Goal: Task Accomplishment & Management: Manage account settings

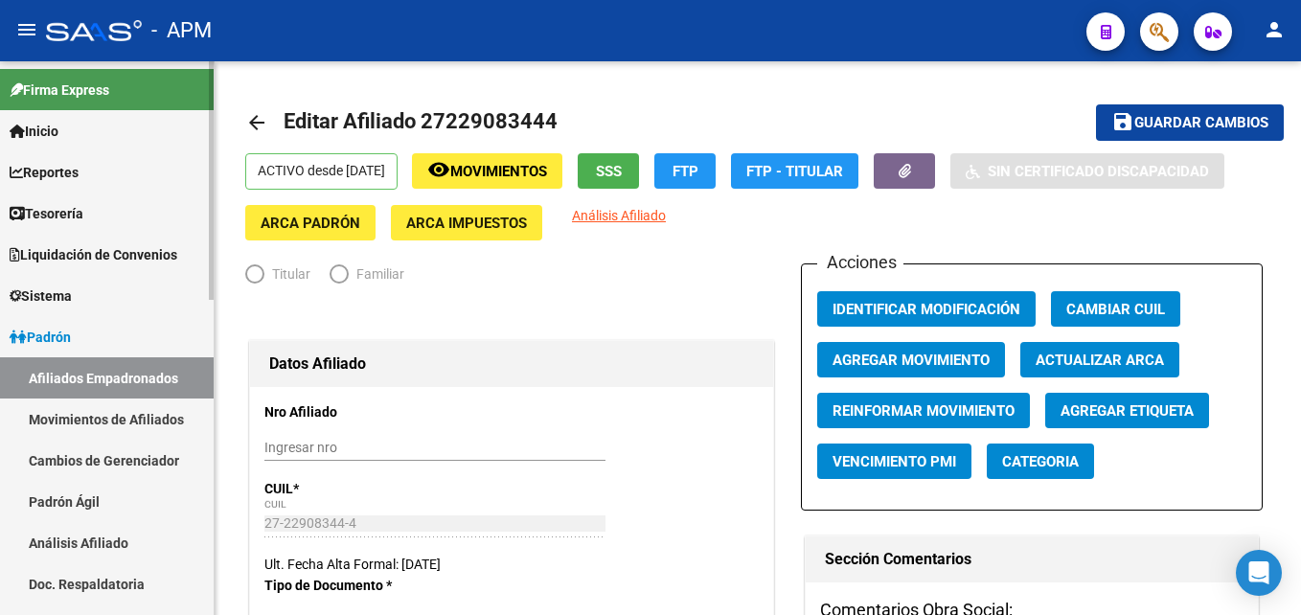
radio input "true"
type input "30-71635698-8"
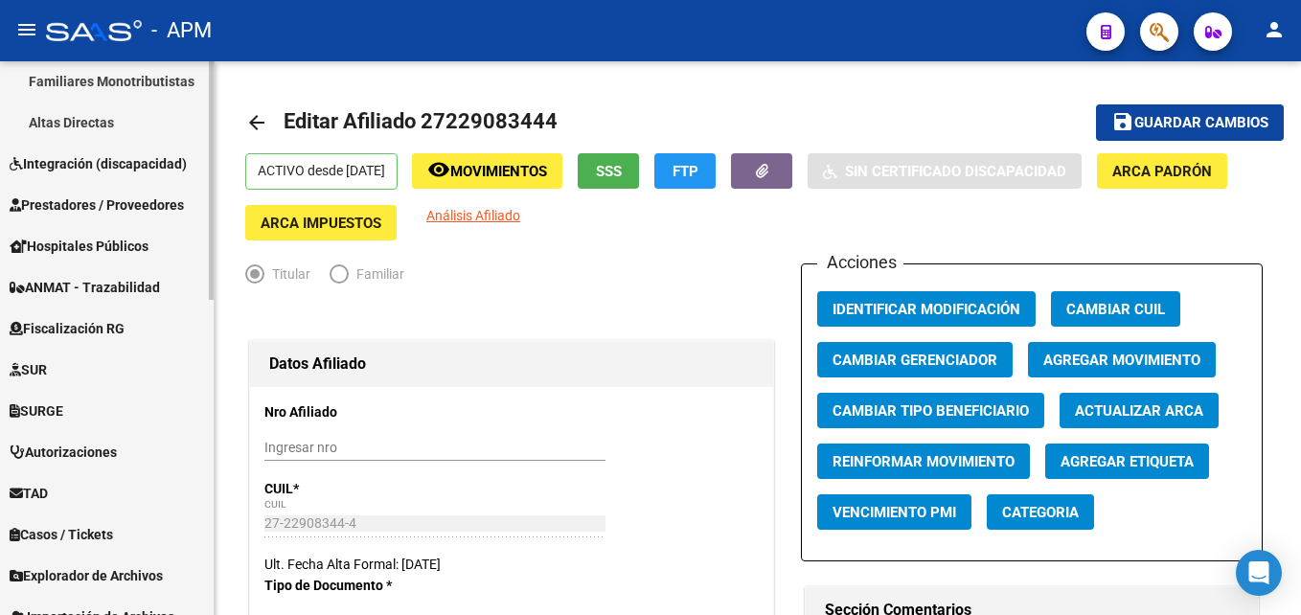
scroll to position [670, 0]
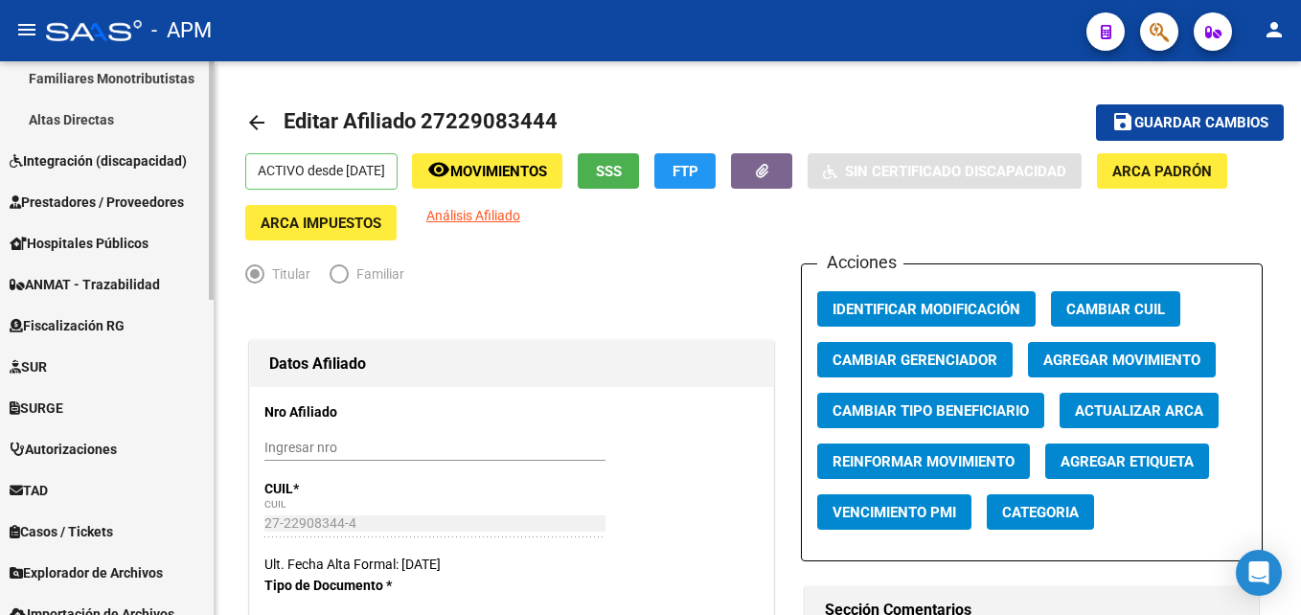
click at [131, 201] on span "Prestadores / Proveedores" at bounding box center [97, 202] width 174 height 21
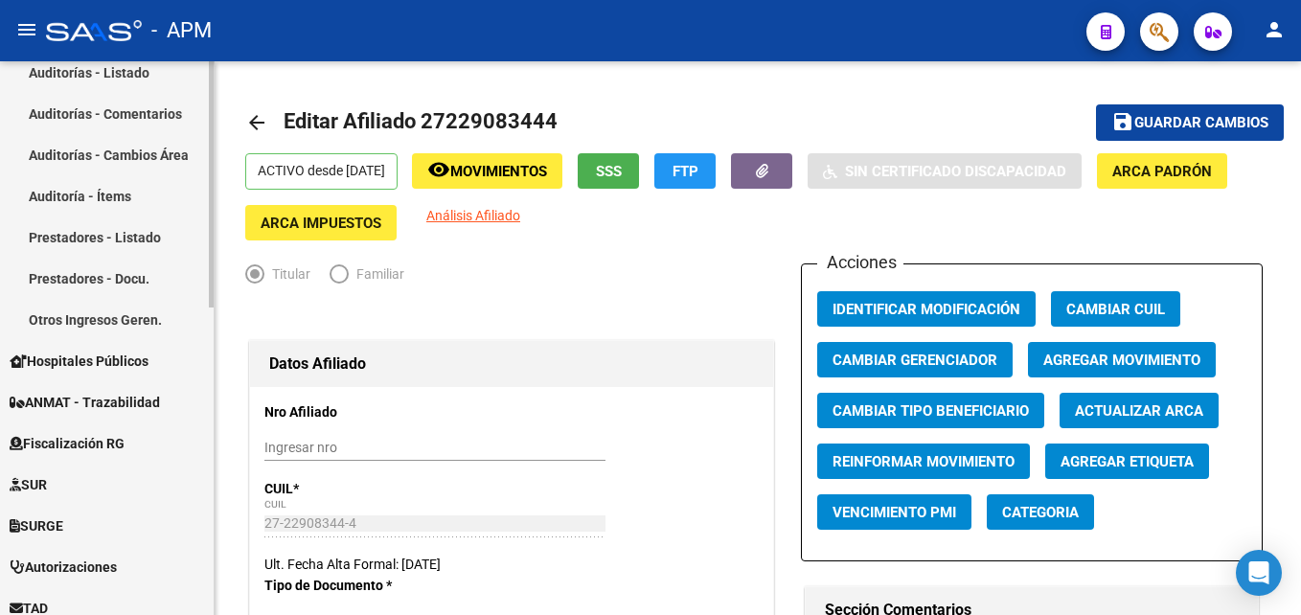
scroll to position [287, 0]
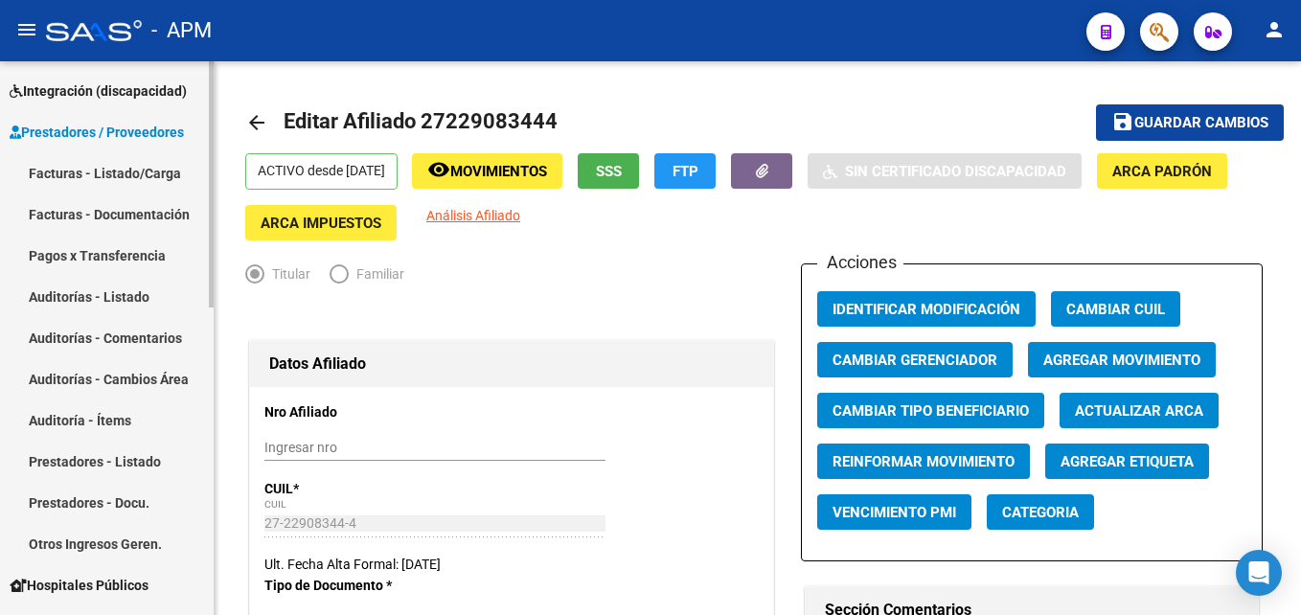
click at [126, 164] on link "Facturas - Listado/Carga" at bounding box center [107, 172] width 214 height 41
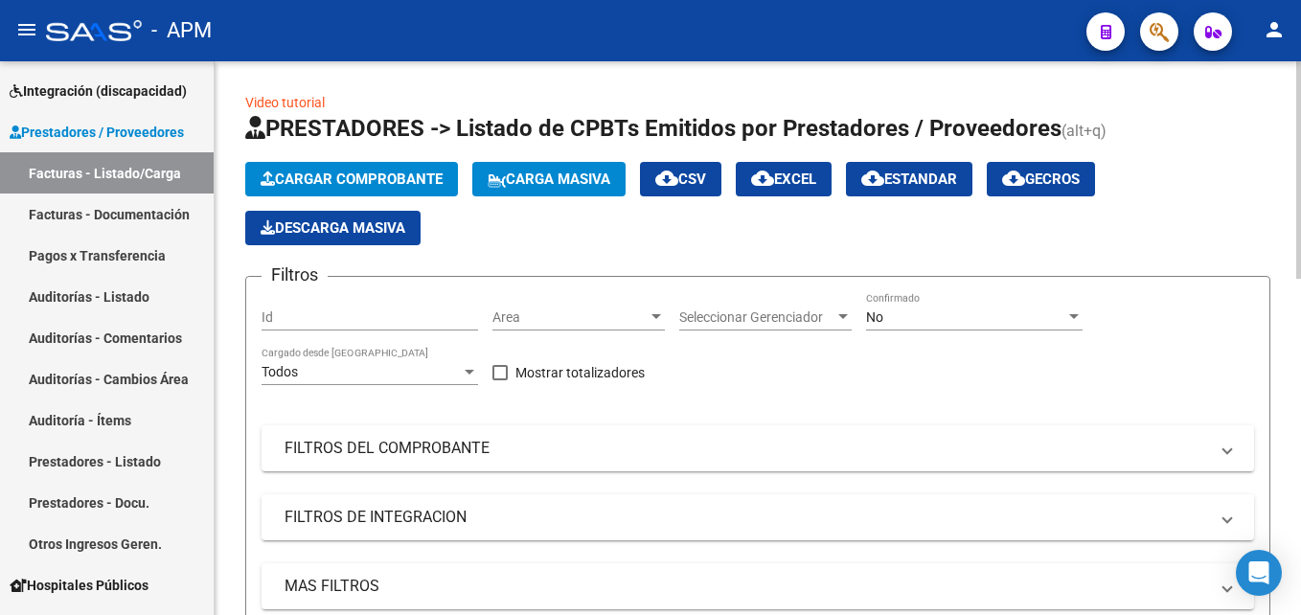
click at [381, 172] on span "Cargar Comprobante" at bounding box center [352, 178] width 182 height 17
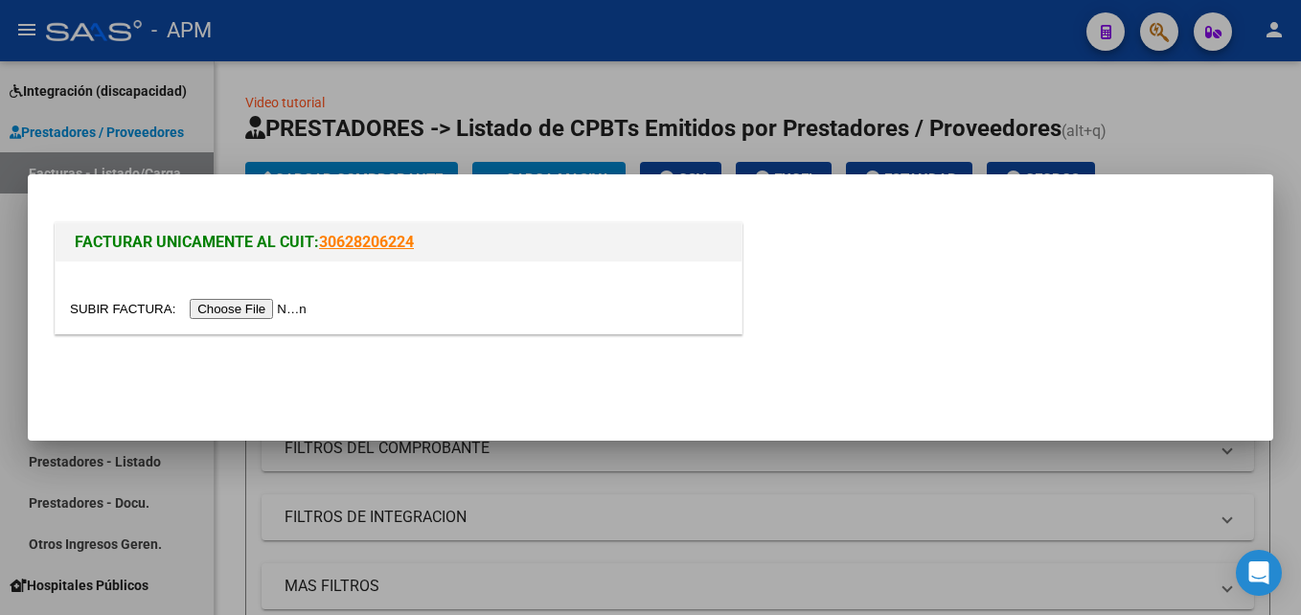
click at [253, 304] on input "file" at bounding box center [191, 309] width 242 height 20
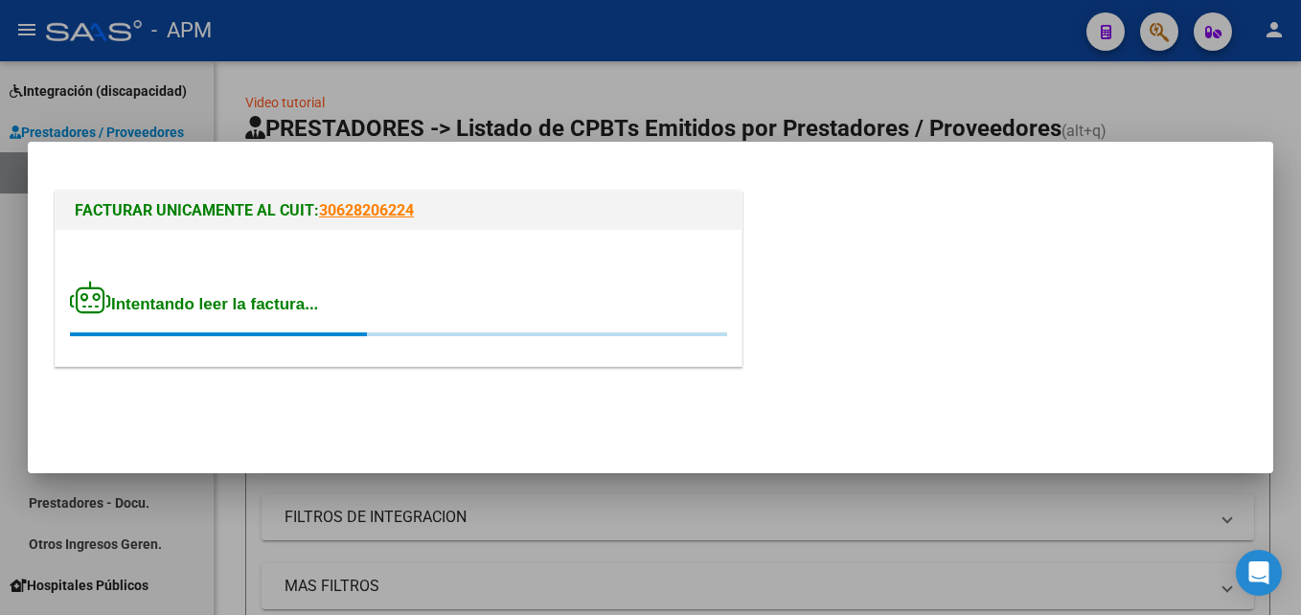
click at [238, 103] on div at bounding box center [650, 307] width 1301 height 615
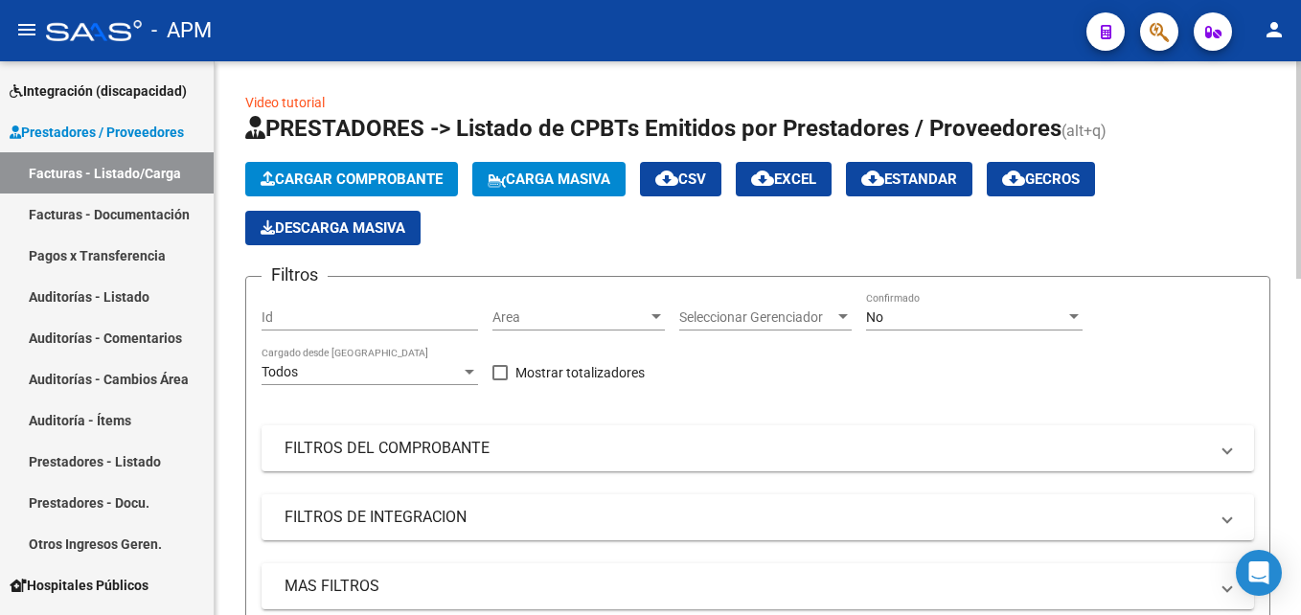
click at [408, 173] on span "Cargar Comprobante" at bounding box center [352, 178] width 182 height 17
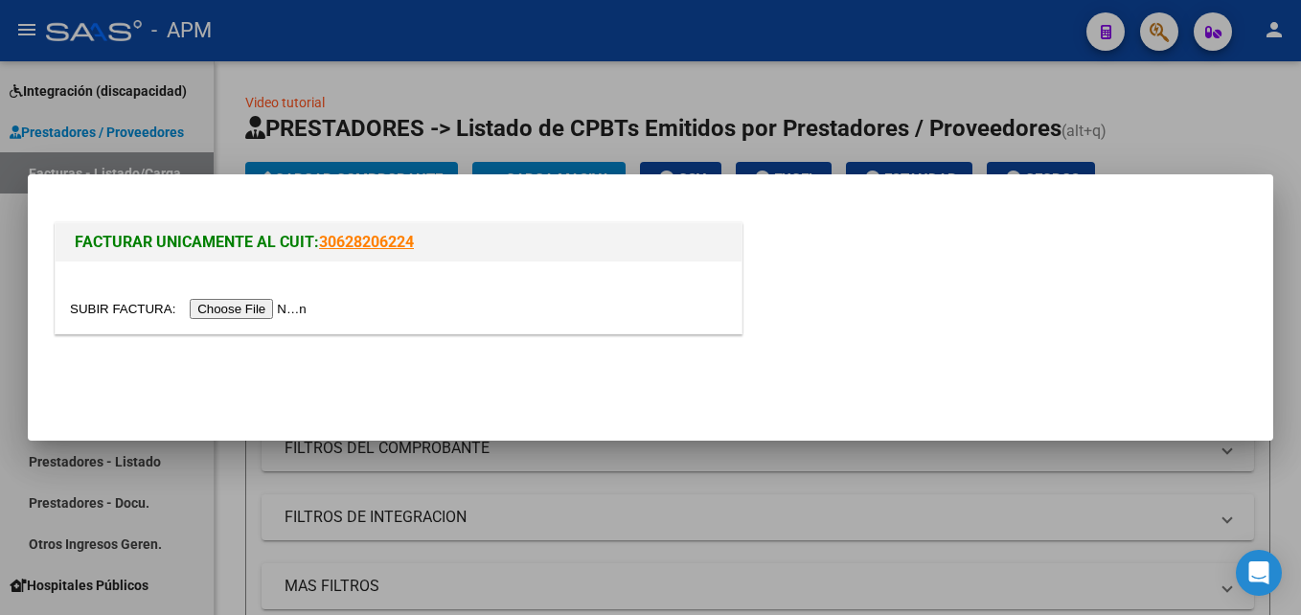
click at [269, 303] on input "file" at bounding box center [191, 309] width 242 height 20
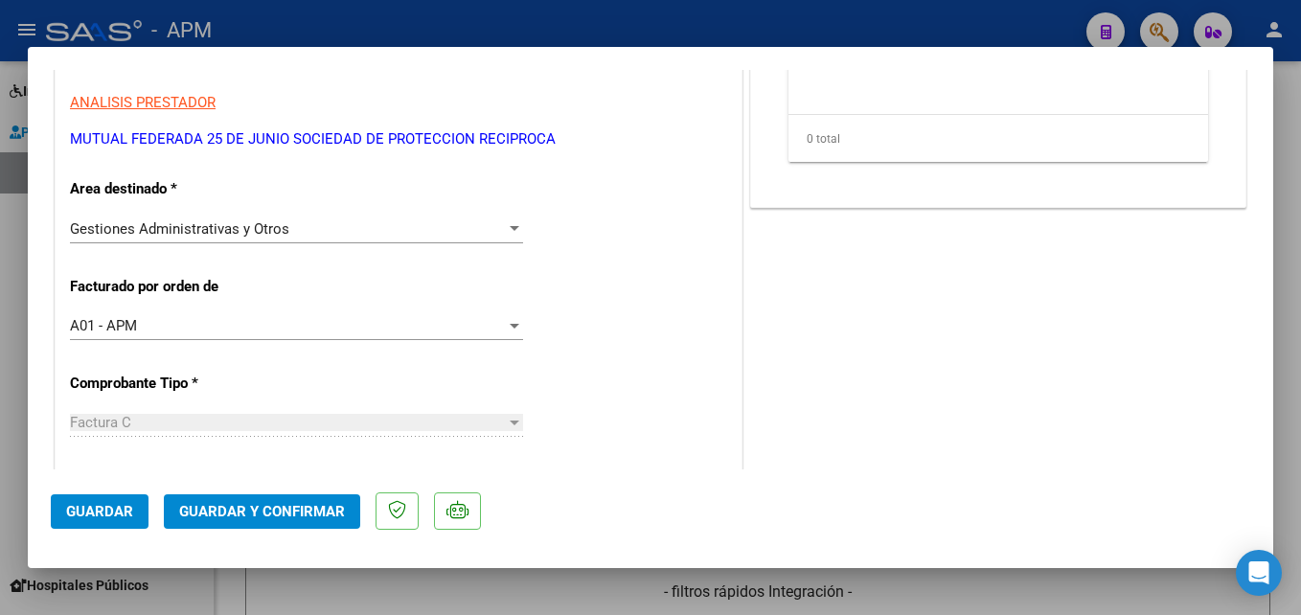
scroll to position [284, 0]
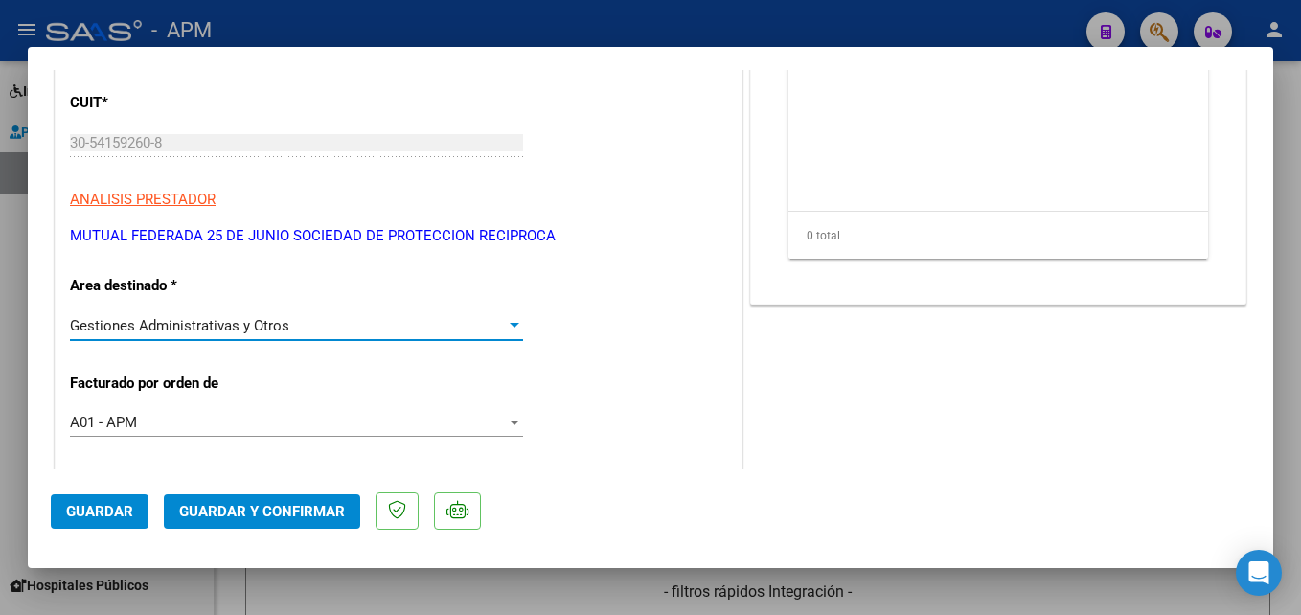
click at [510, 323] on div at bounding box center [515, 325] width 10 height 5
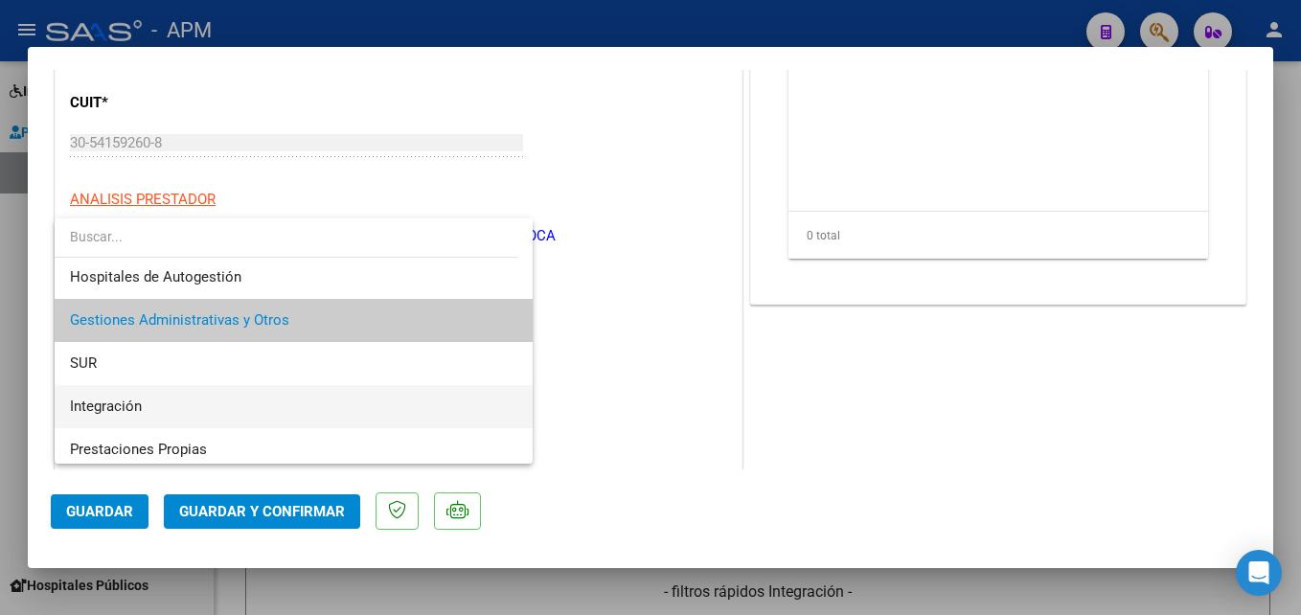
scroll to position [0, 0]
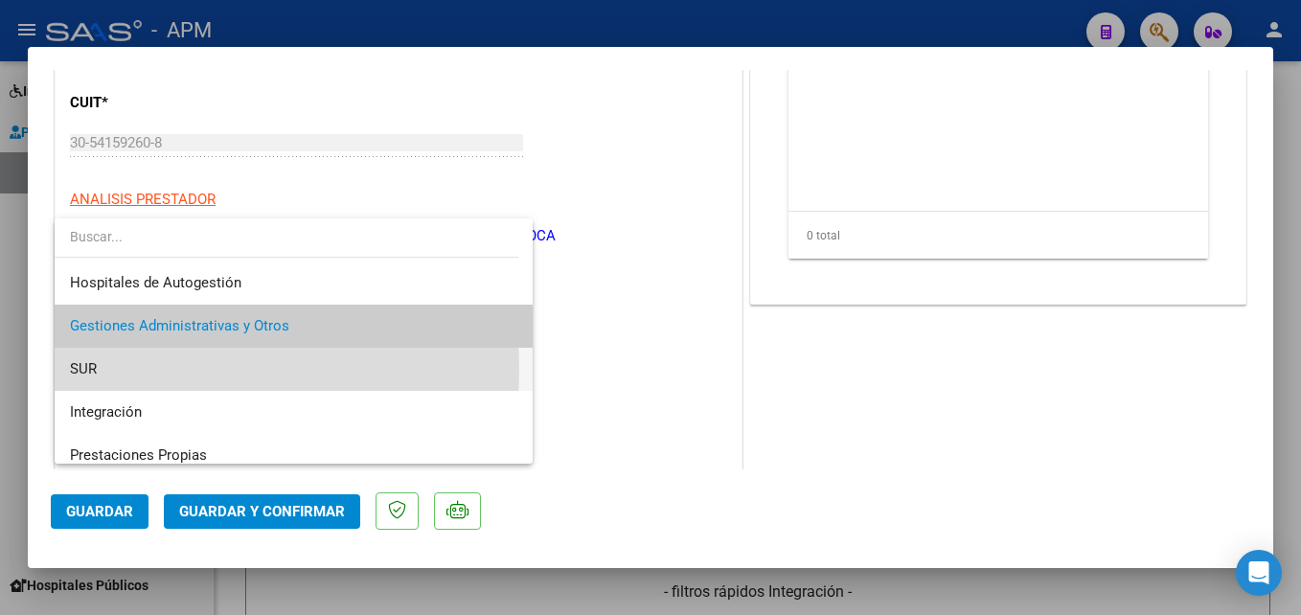
click at [170, 369] on span "SUR" at bounding box center [293, 369] width 447 height 43
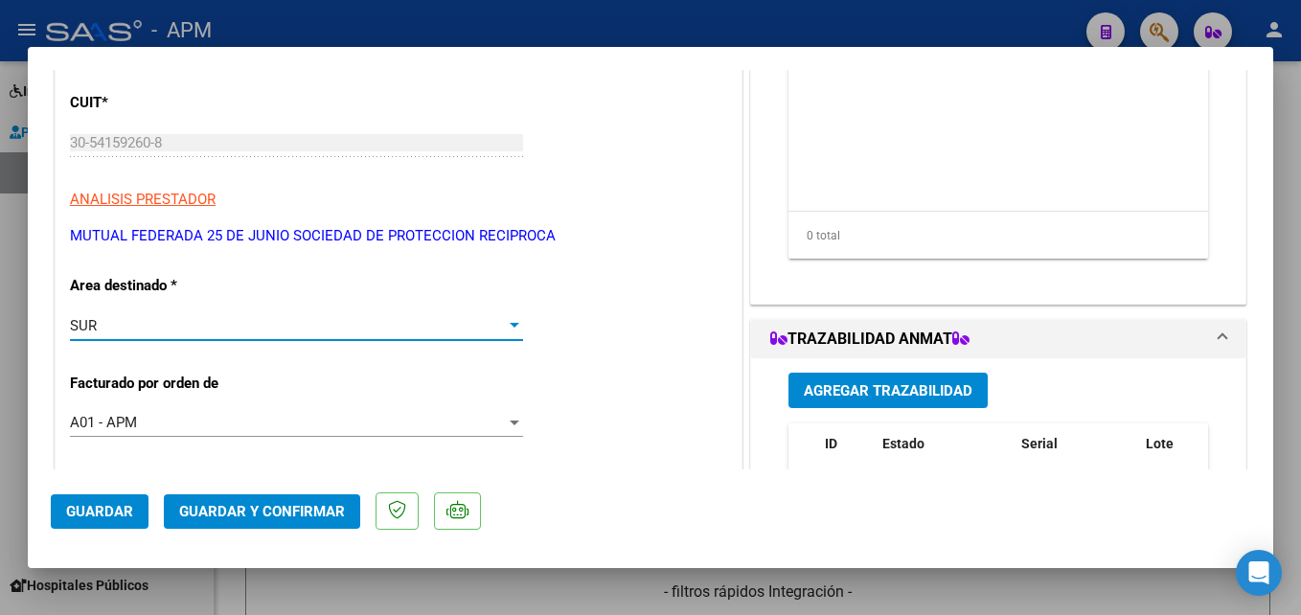
click at [497, 330] on div "SUR" at bounding box center [288, 325] width 436 height 17
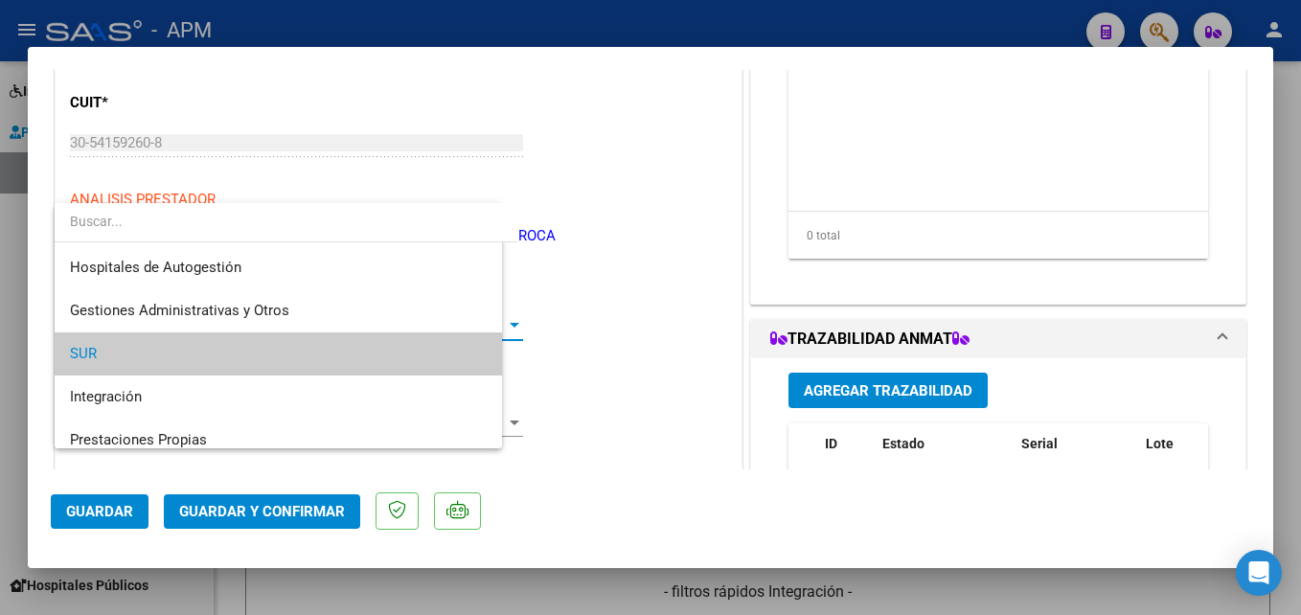
scroll to position [29, 0]
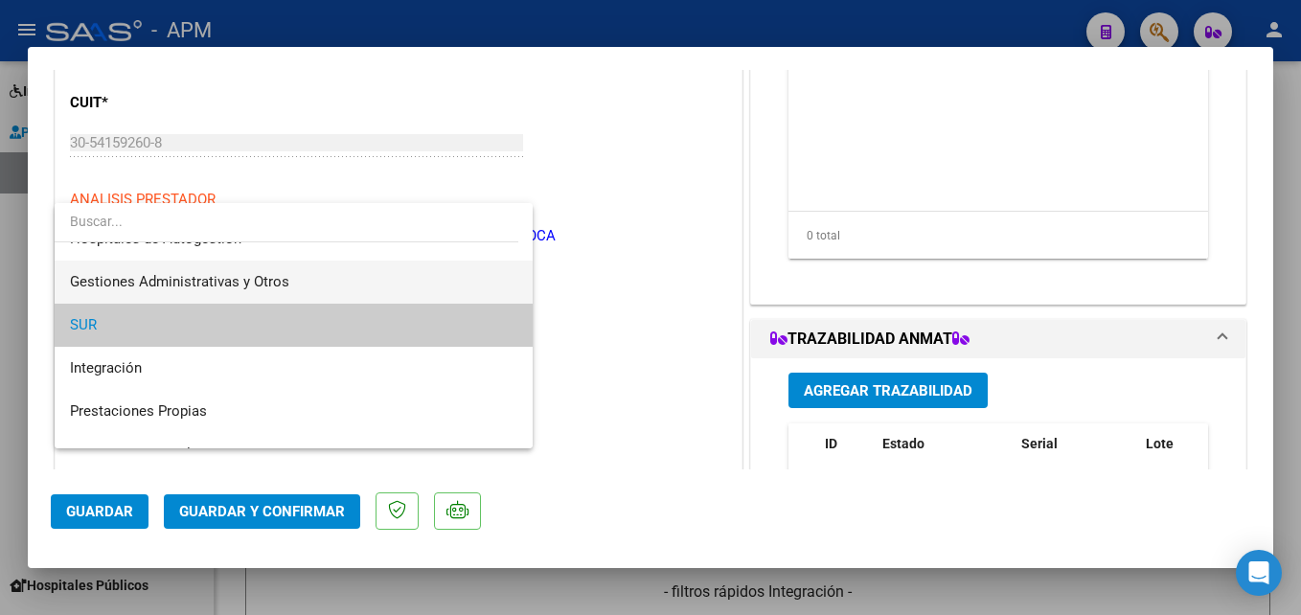
click at [423, 292] on span "Gestiones Administrativas y Otros" at bounding box center [293, 282] width 447 height 43
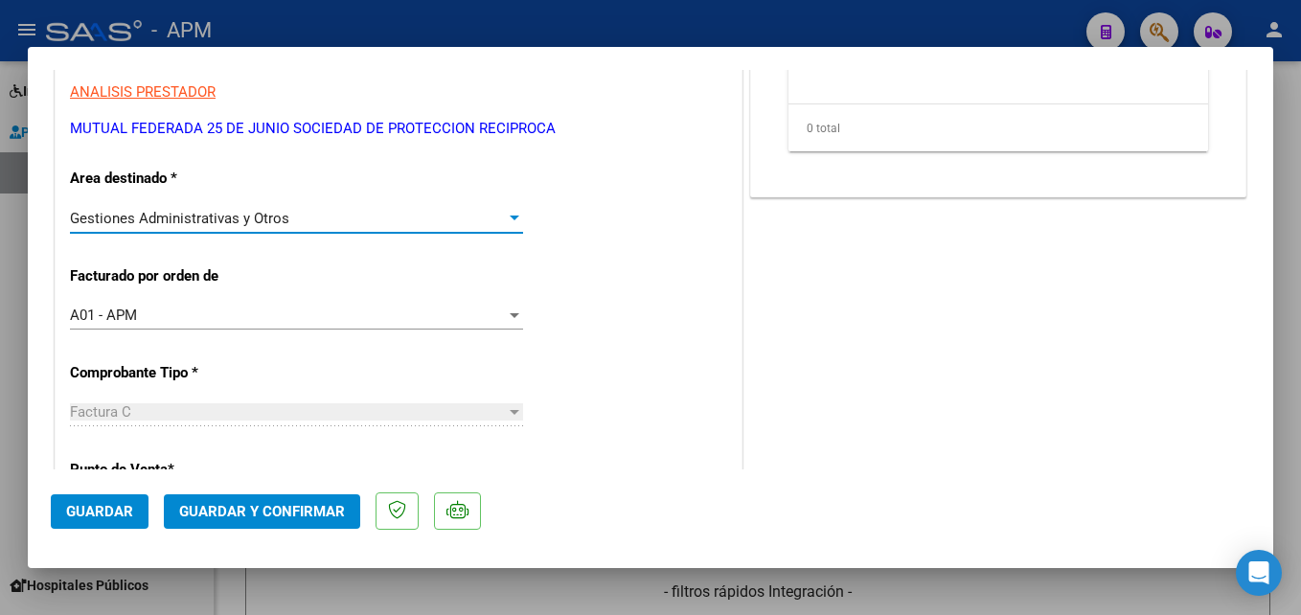
scroll to position [571, 0]
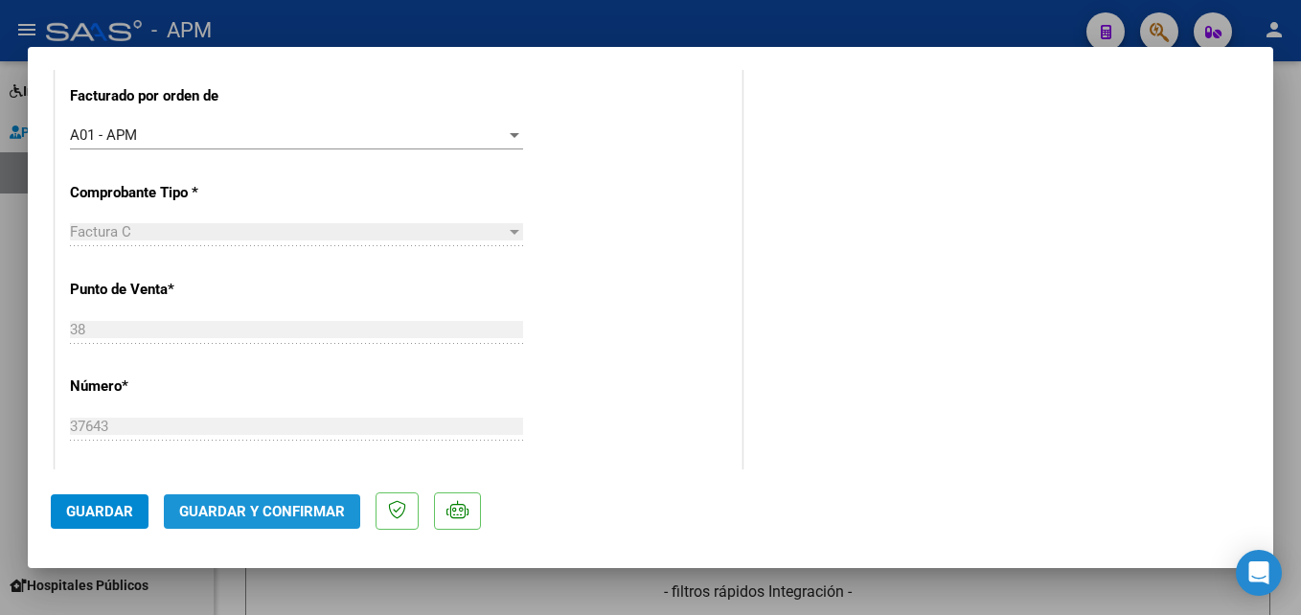
click at [321, 512] on span "Guardar y Confirmar" at bounding box center [262, 511] width 166 height 17
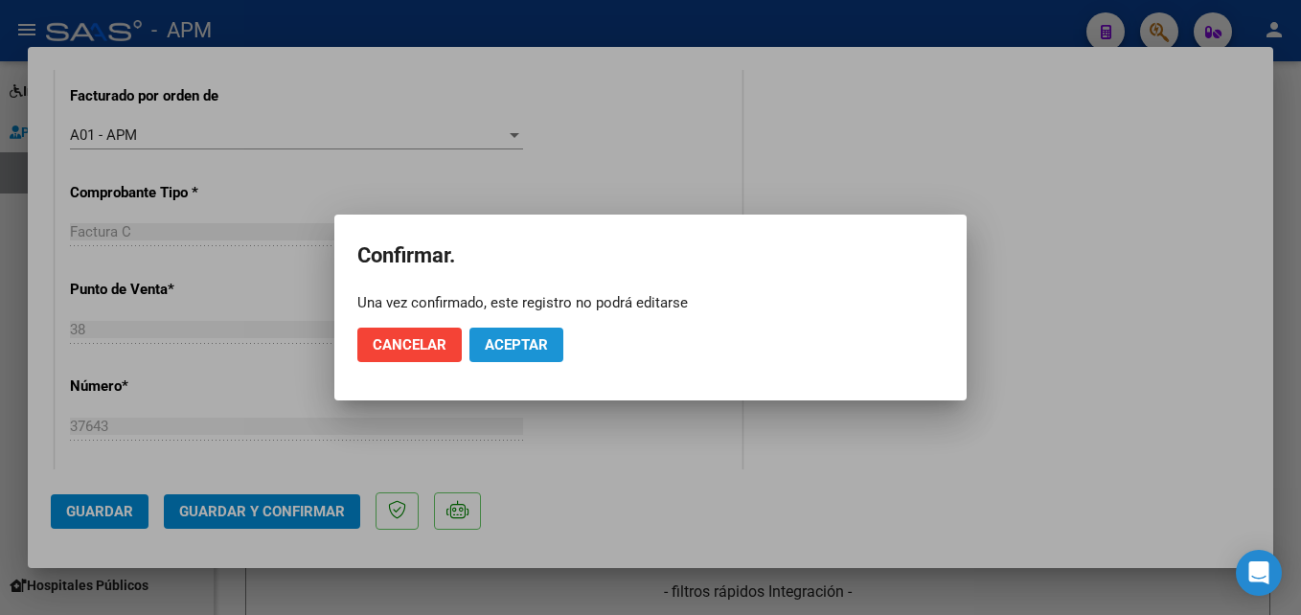
click at [535, 352] on span "Aceptar" at bounding box center [516, 344] width 63 height 17
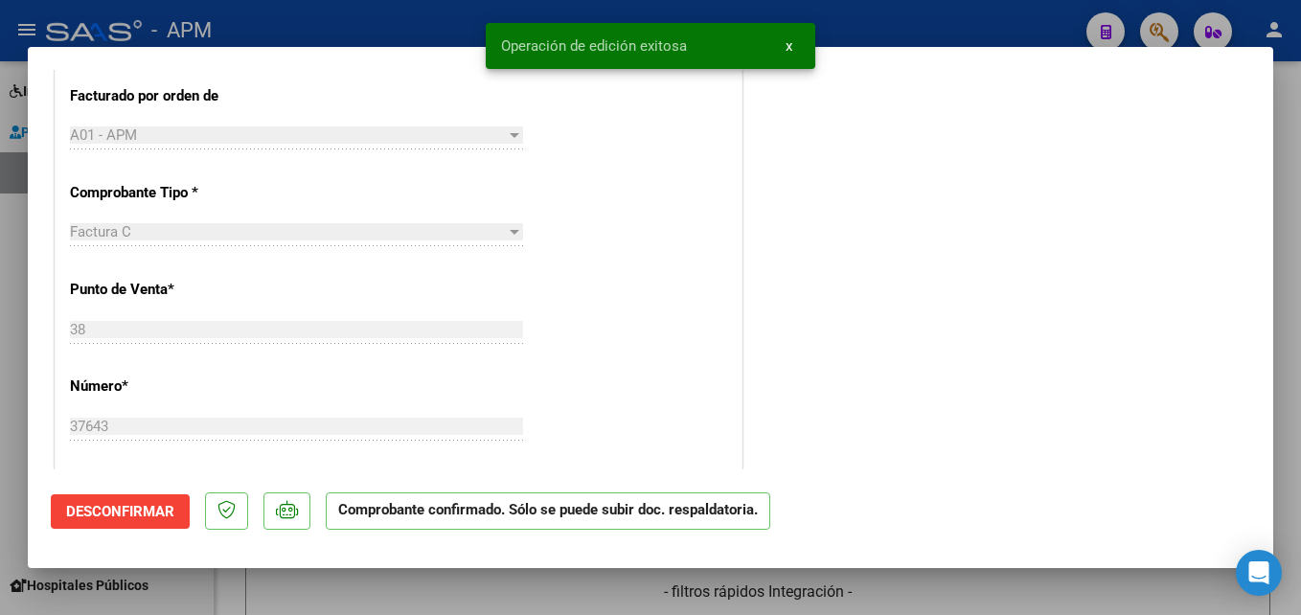
click at [520, 591] on div at bounding box center [650, 307] width 1301 height 615
type input "$ 0,00"
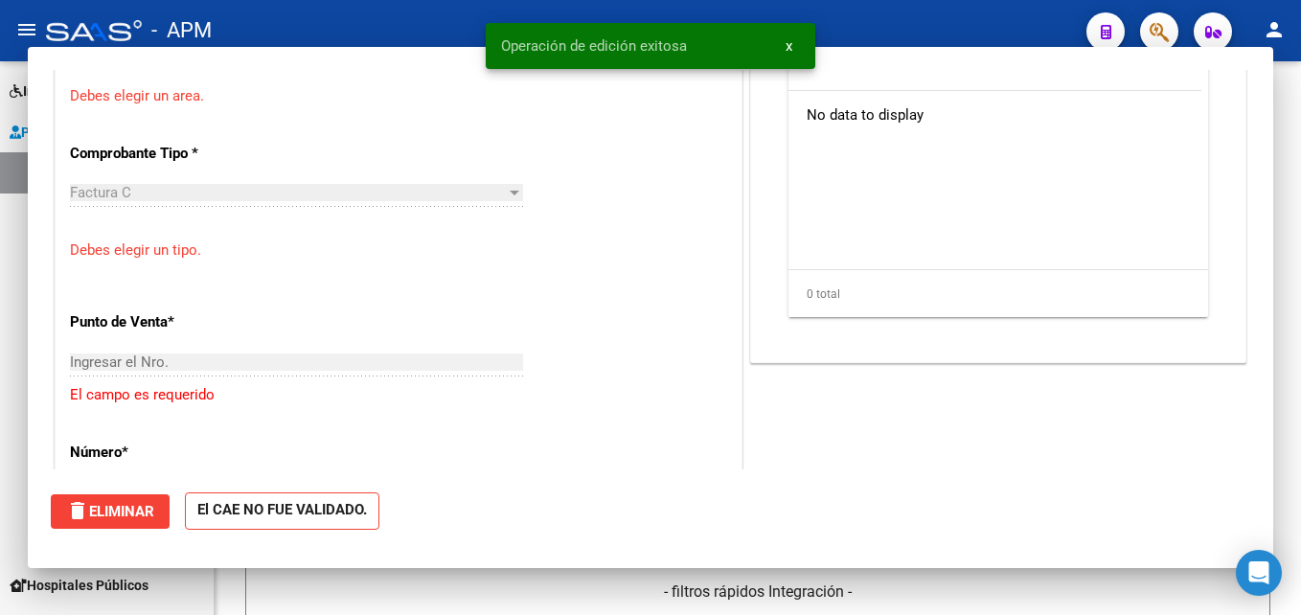
scroll to position [488, 0]
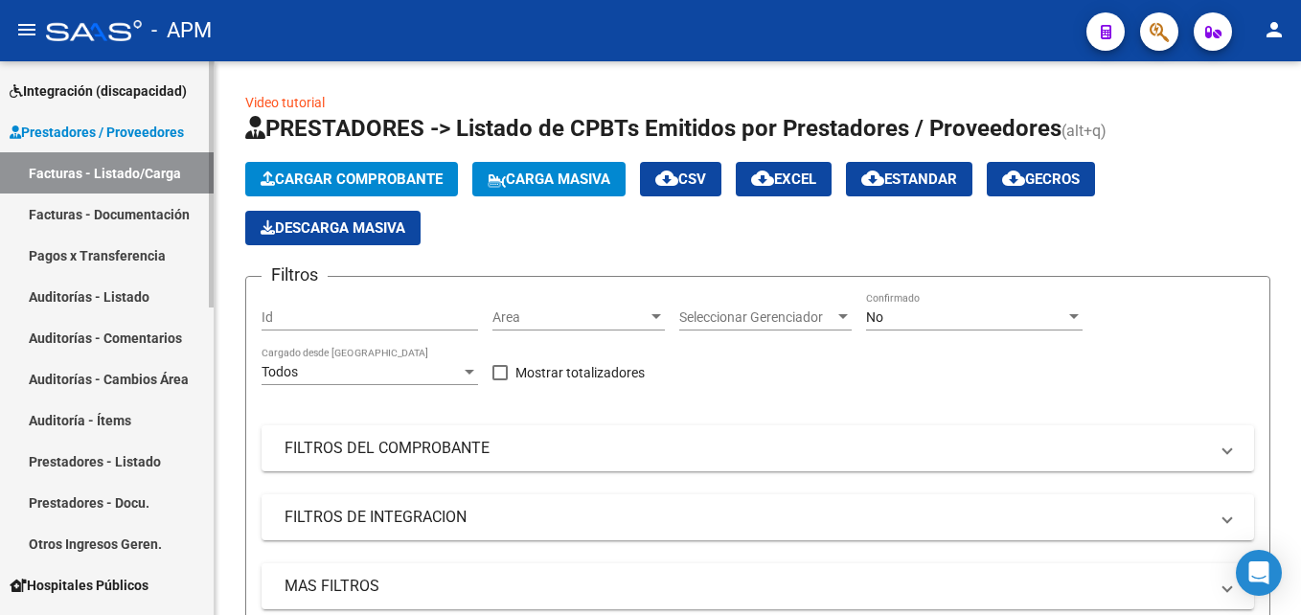
click at [86, 306] on link "Auditorías - Listado" at bounding box center [107, 296] width 214 height 41
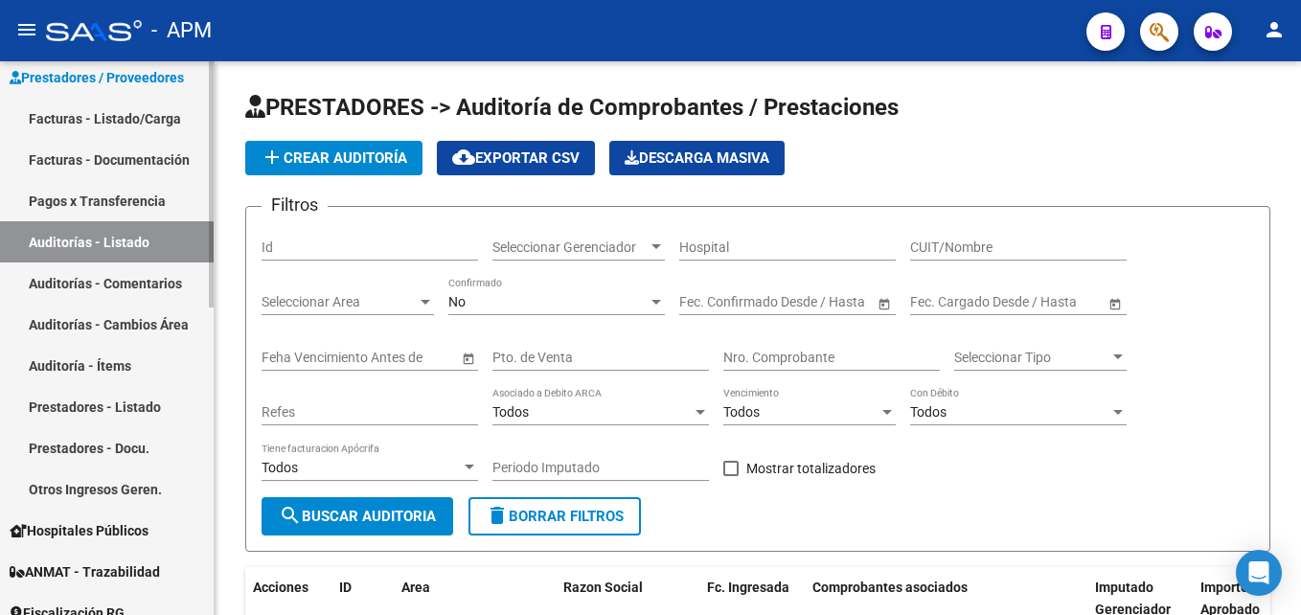
scroll to position [383, 0]
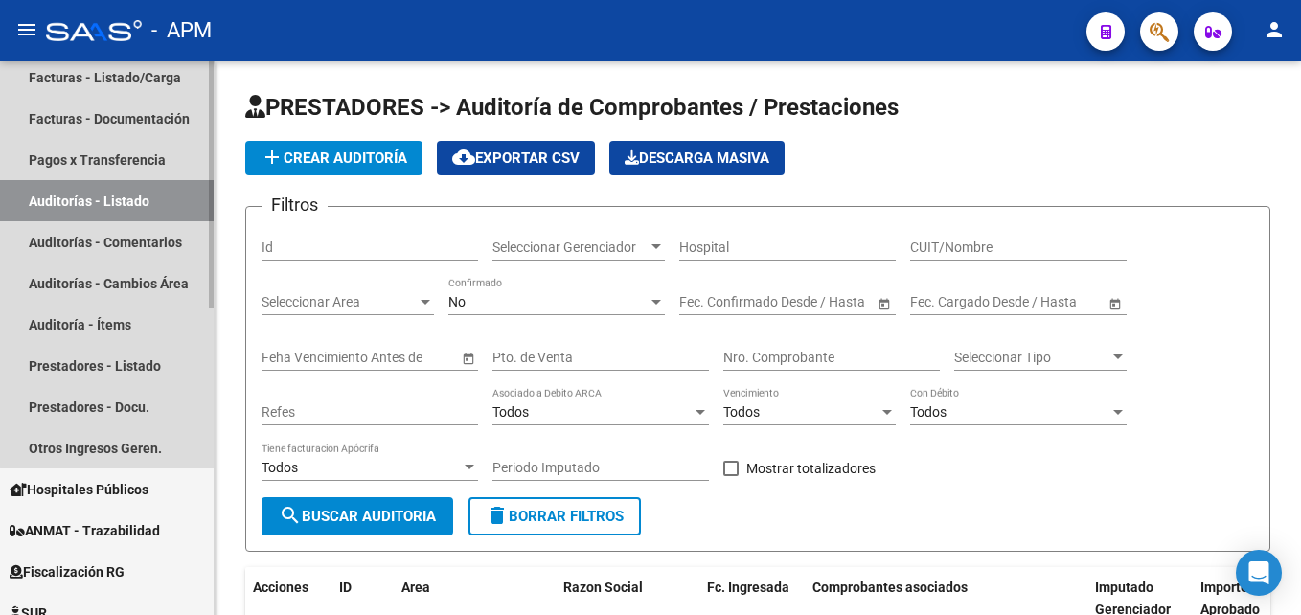
click at [124, 197] on link "Auditorías - Listado" at bounding box center [107, 200] width 214 height 41
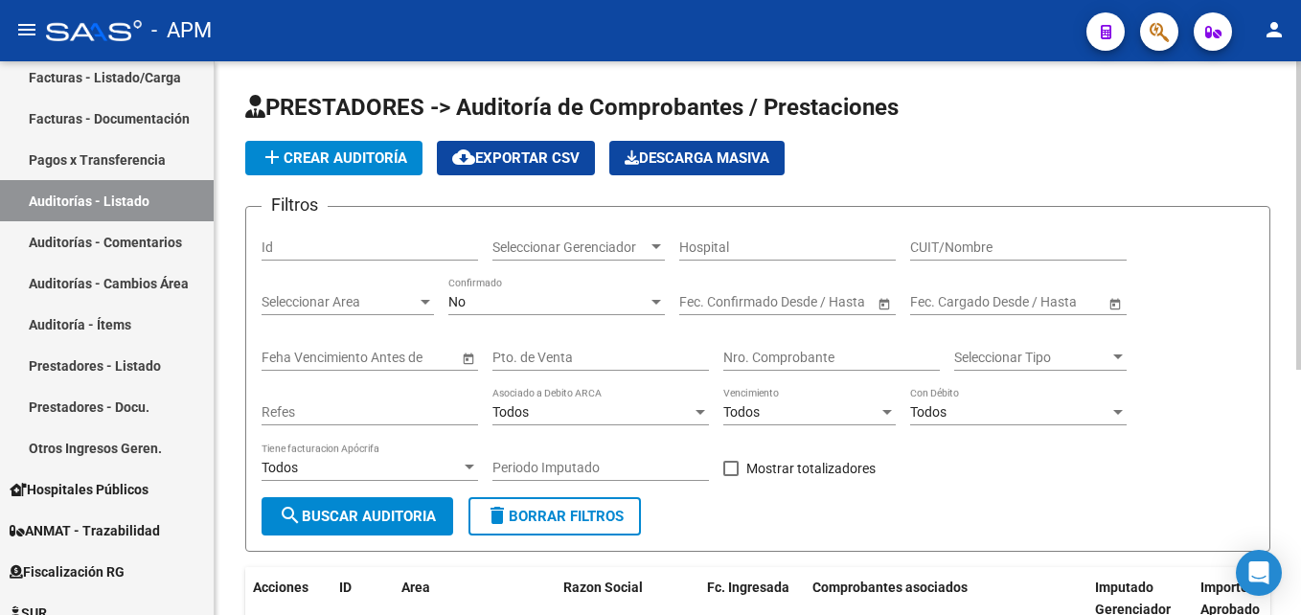
click at [637, 291] on div "No Confirmado" at bounding box center [556, 296] width 216 height 38
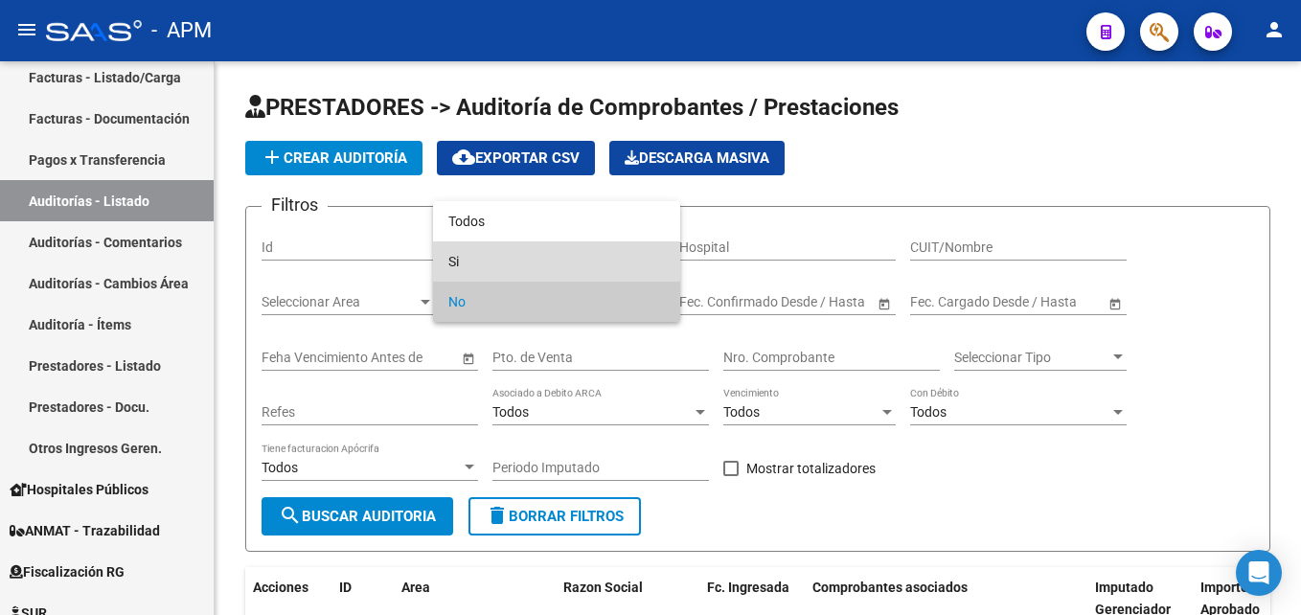
click at [626, 277] on span "Si" at bounding box center [556, 261] width 216 height 40
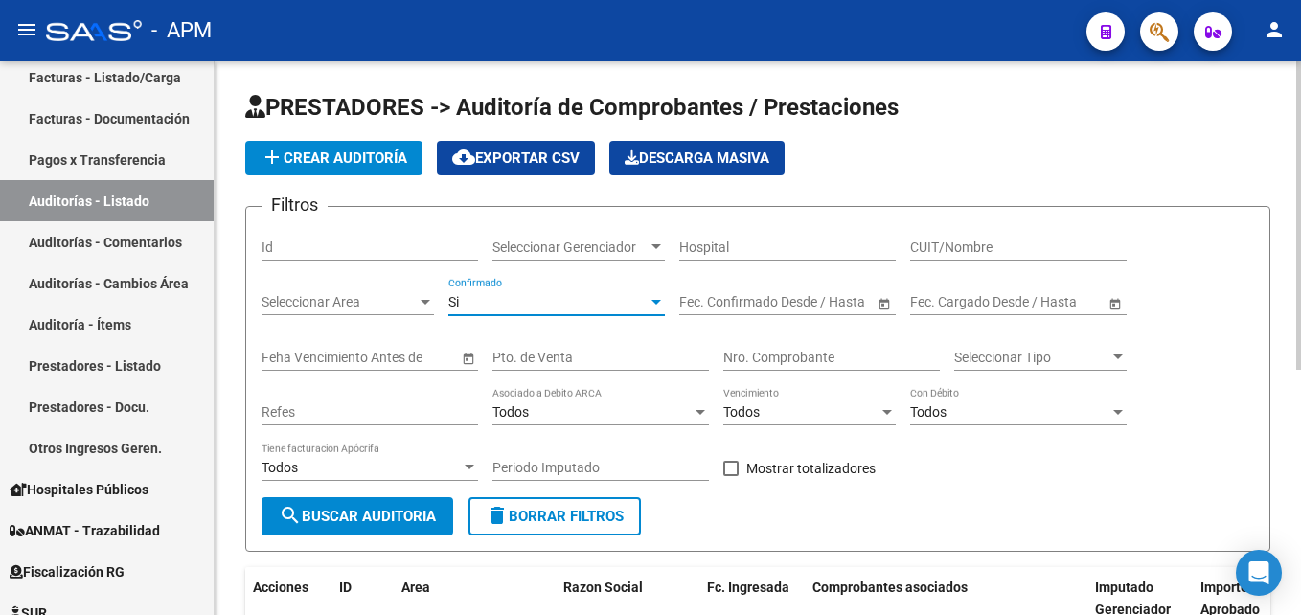
click at [887, 303] on span "Open calendar" at bounding box center [884, 303] width 46 height 46
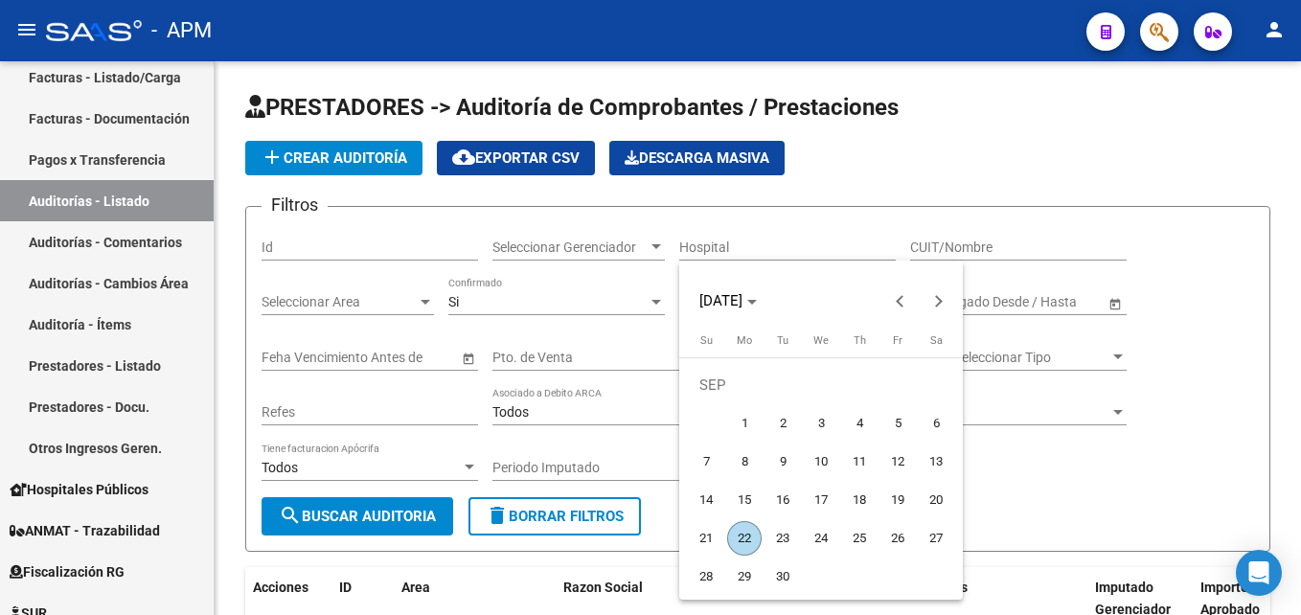
click at [741, 420] on span "1" at bounding box center [744, 423] width 34 height 34
type input "[DATE]"
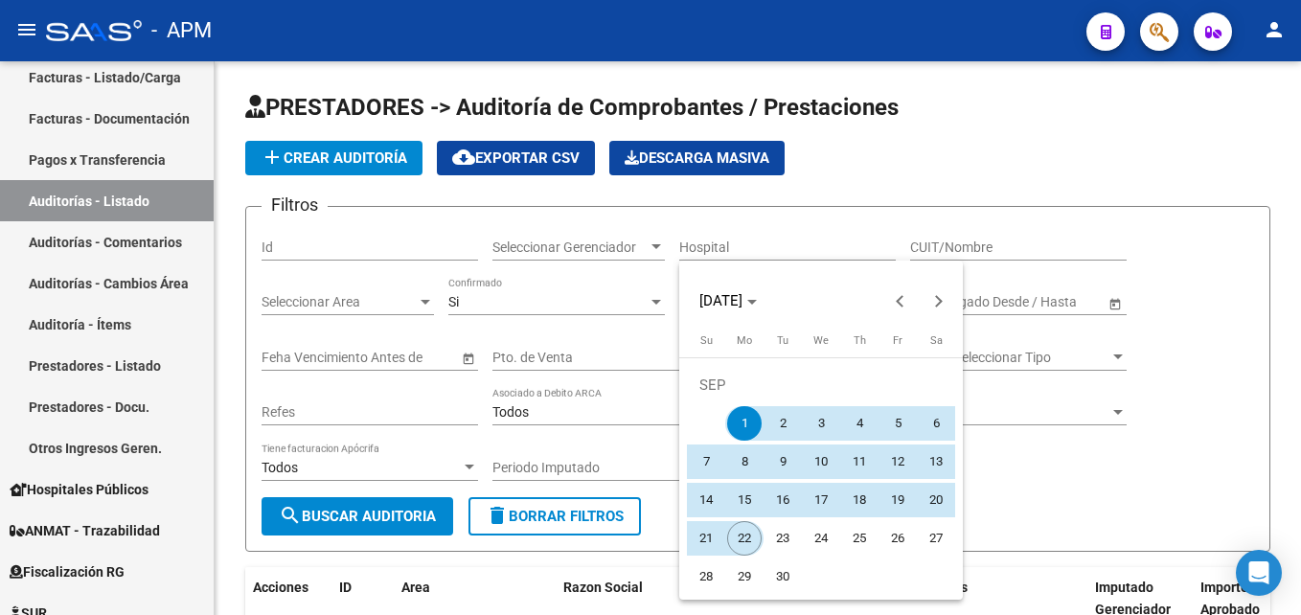
click at [747, 533] on span "22" at bounding box center [744, 538] width 34 height 34
type input "[DATE]"
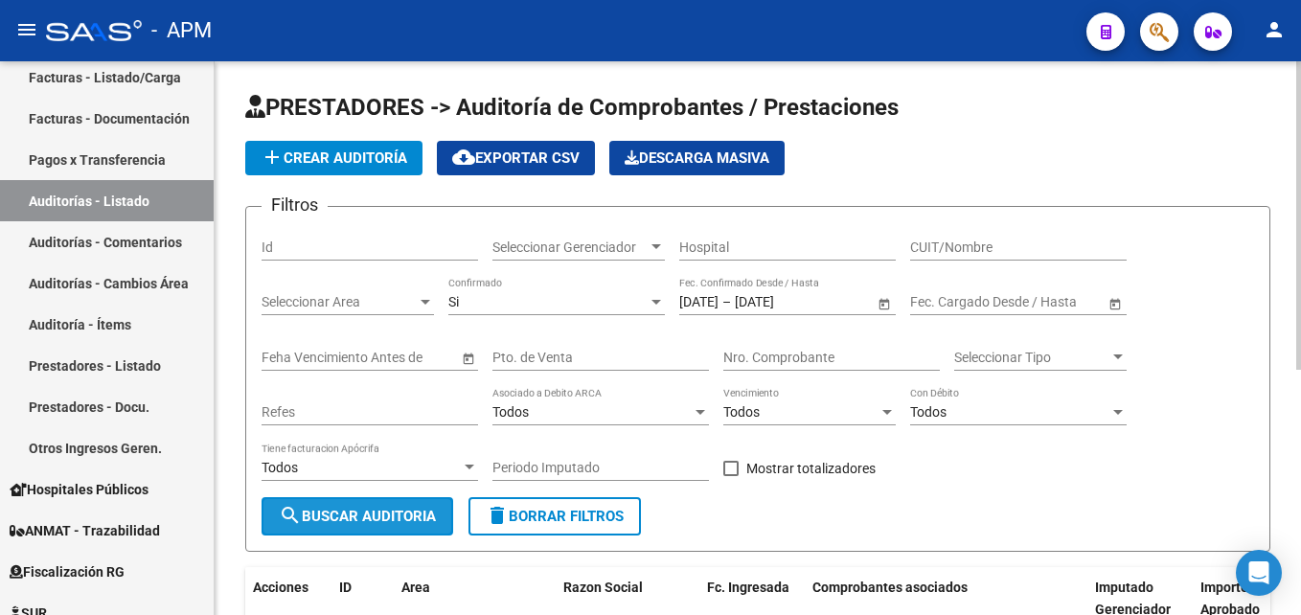
click at [322, 516] on span "search Buscar Auditoria" at bounding box center [357, 516] width 157 height 17
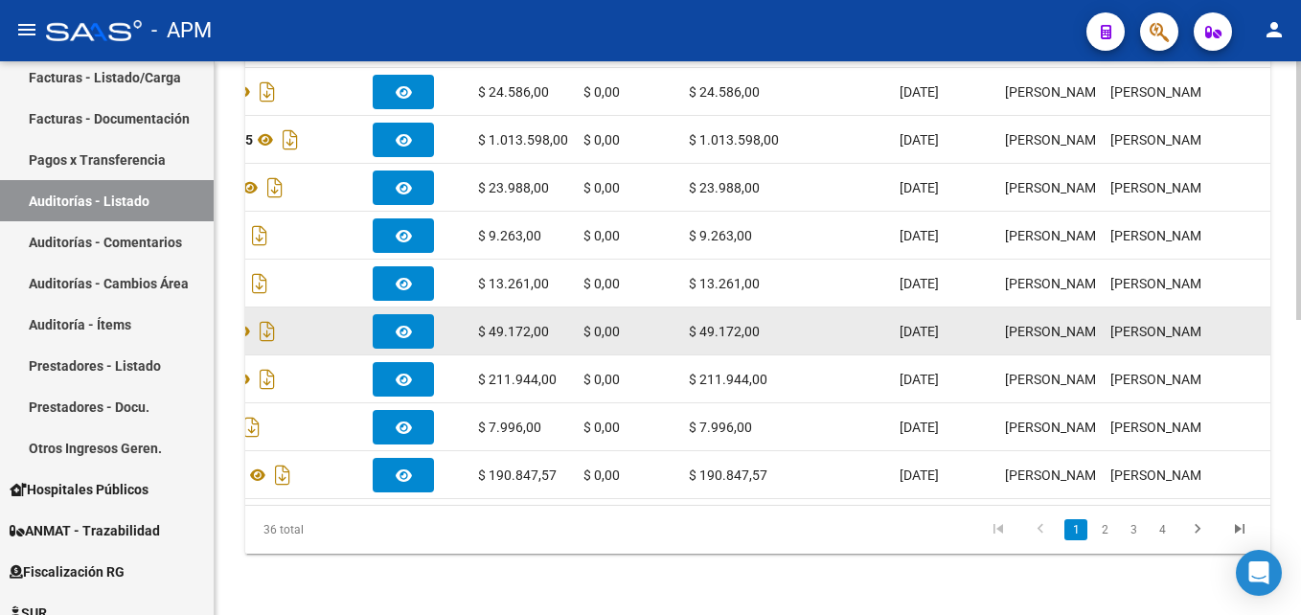
scroll to position [632, 0]
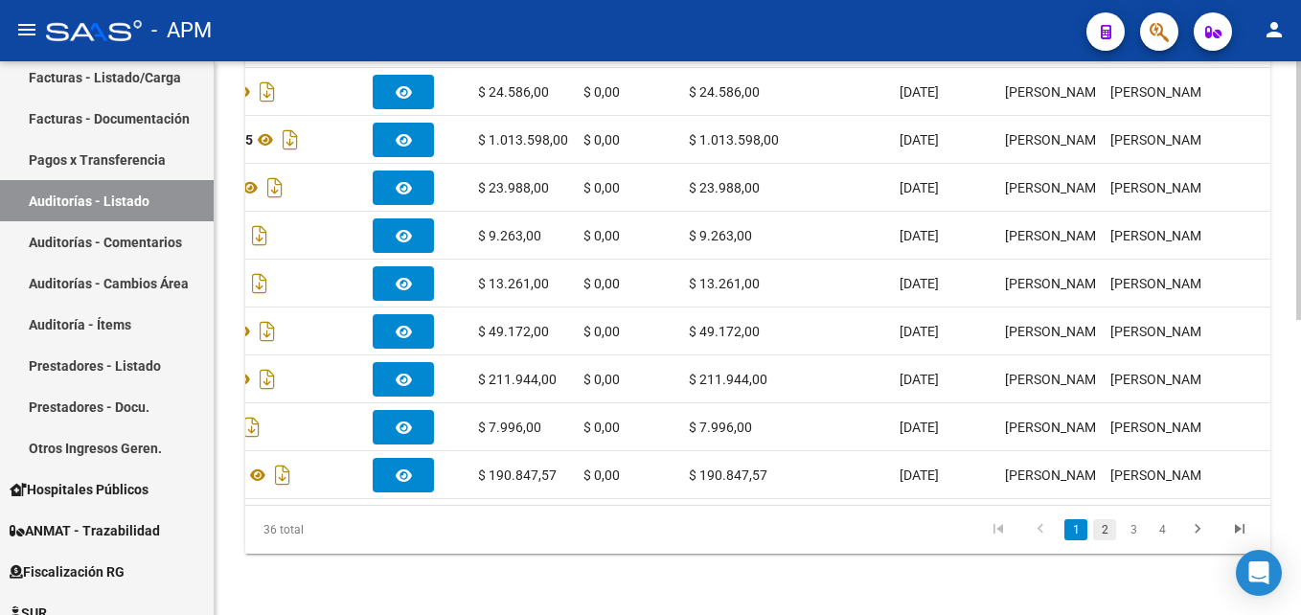
click at [1101, 529] on link "2" at bounding box center [1104, 529] width 23 height 21
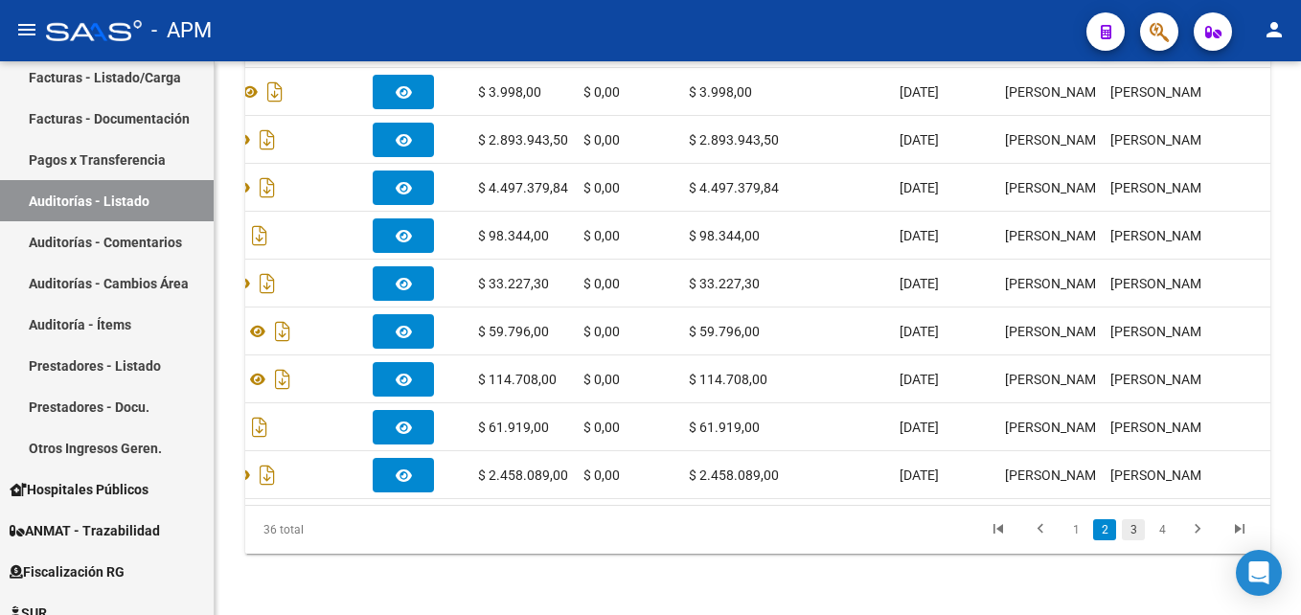
click at [1137, 533] on link "3" at bounding box center [1133, 529] width 23 height 21
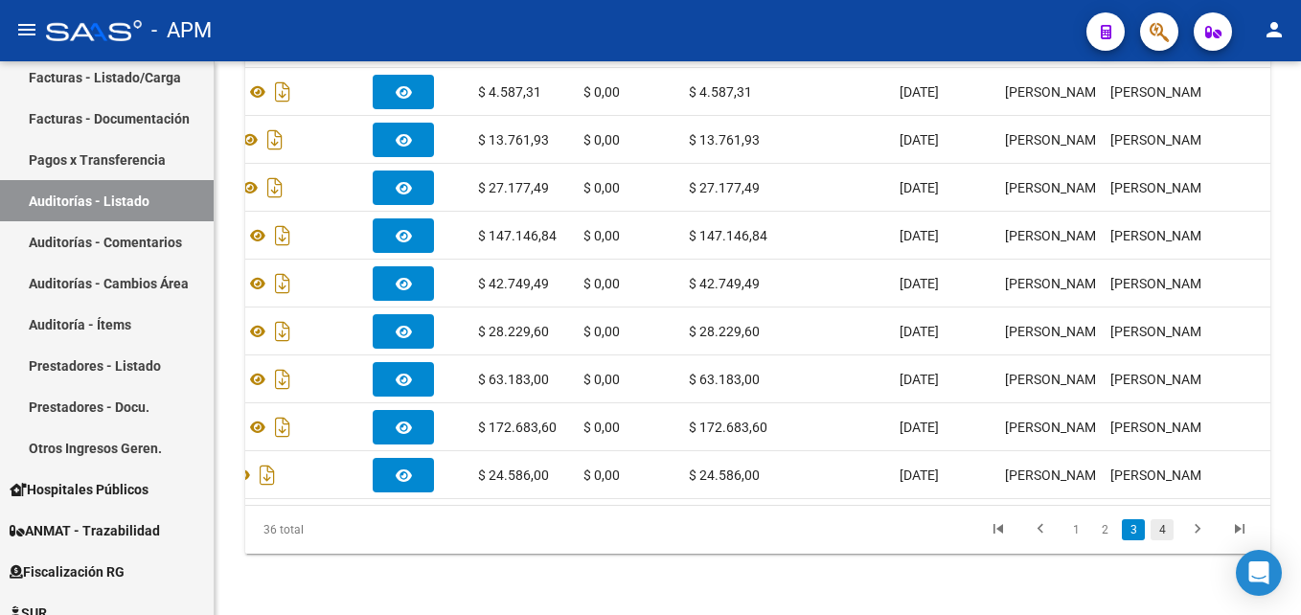
click at [1166, 533] on link "4" at bounding box center [1161, 529] width 23 height 21
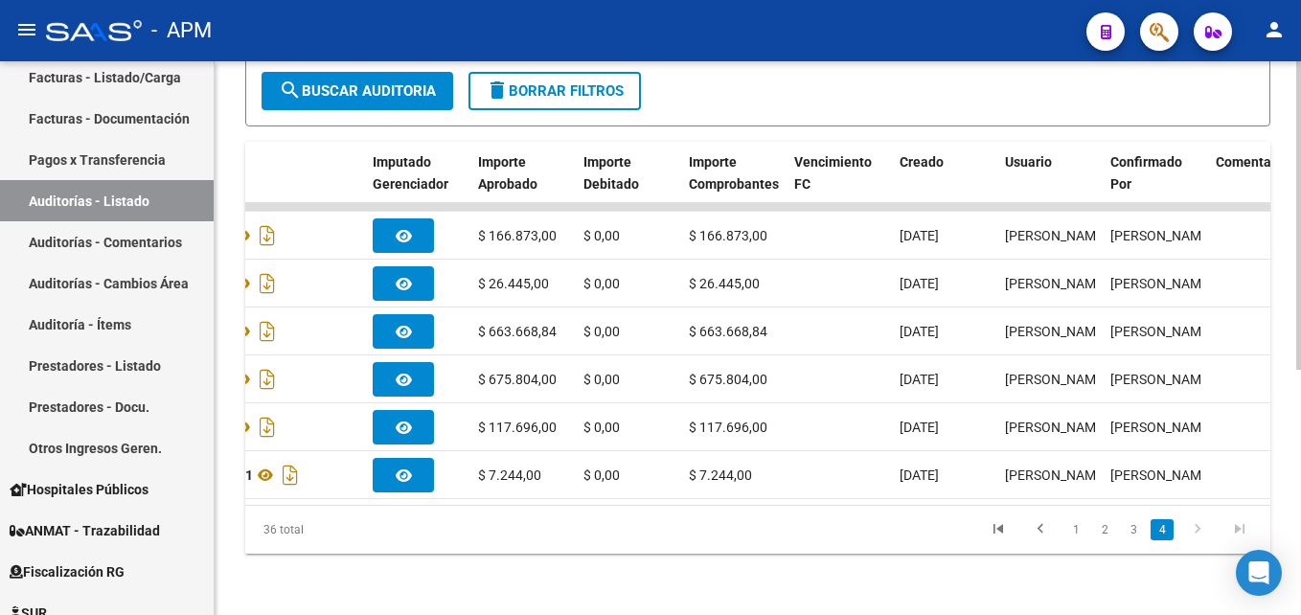
scroll to position [441, 0]
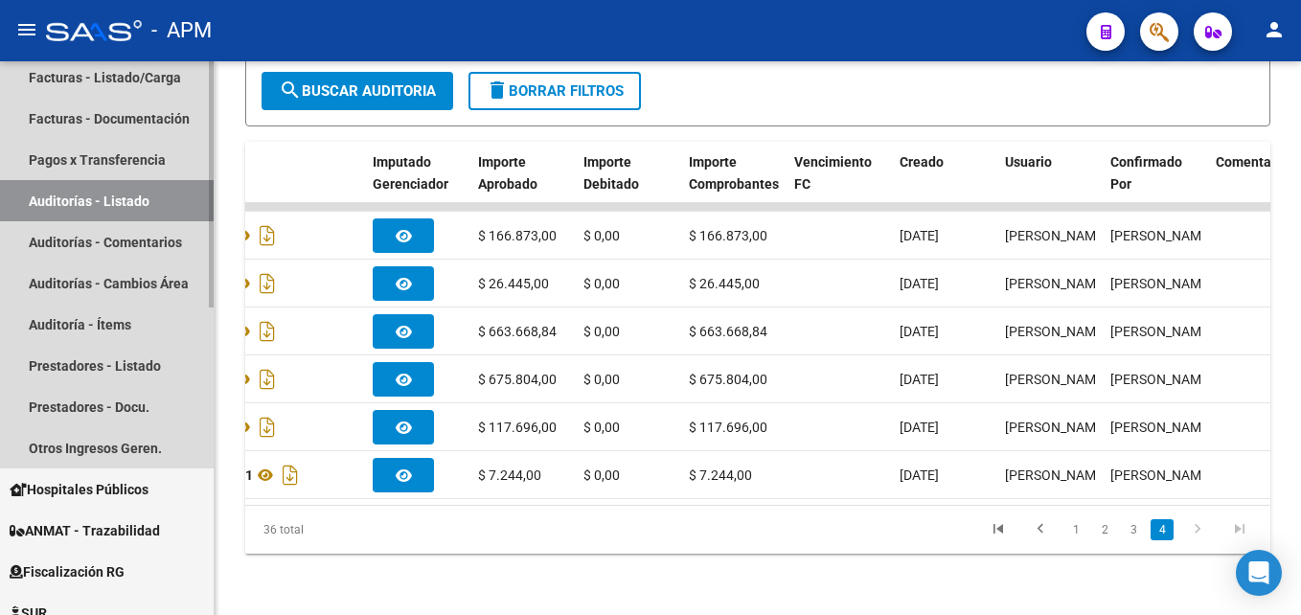
click at [94, 204] on link "Auditorías - Listado" at bounding box center [107, 200] width 214 height 41
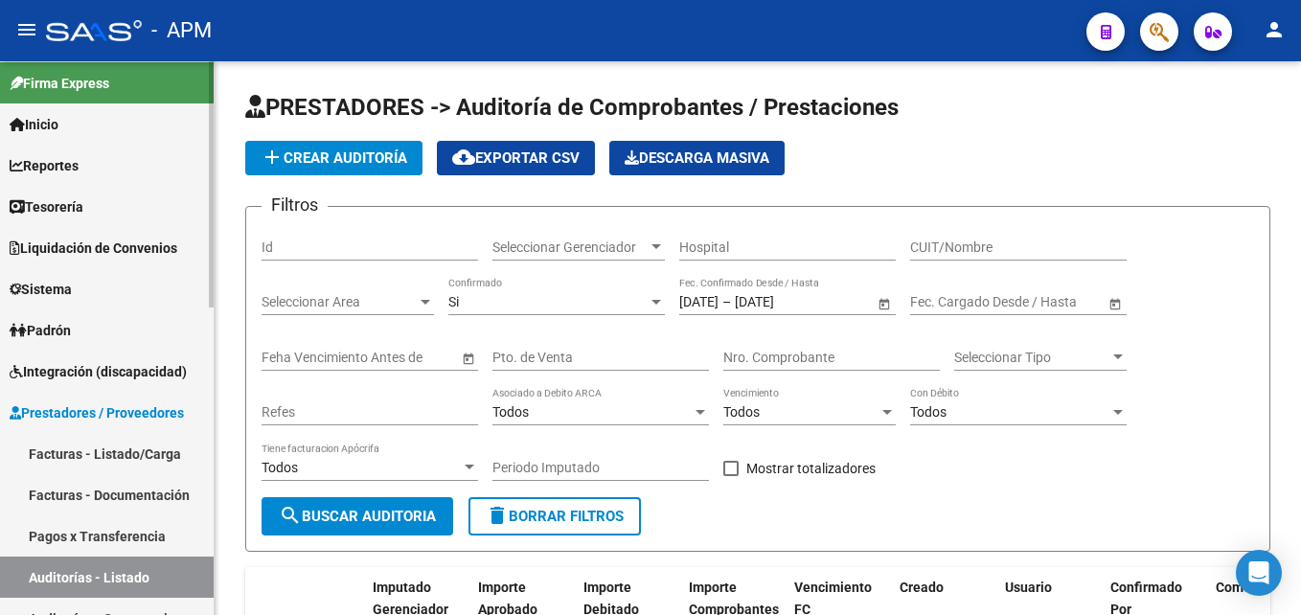
scroll to position [0, 0]
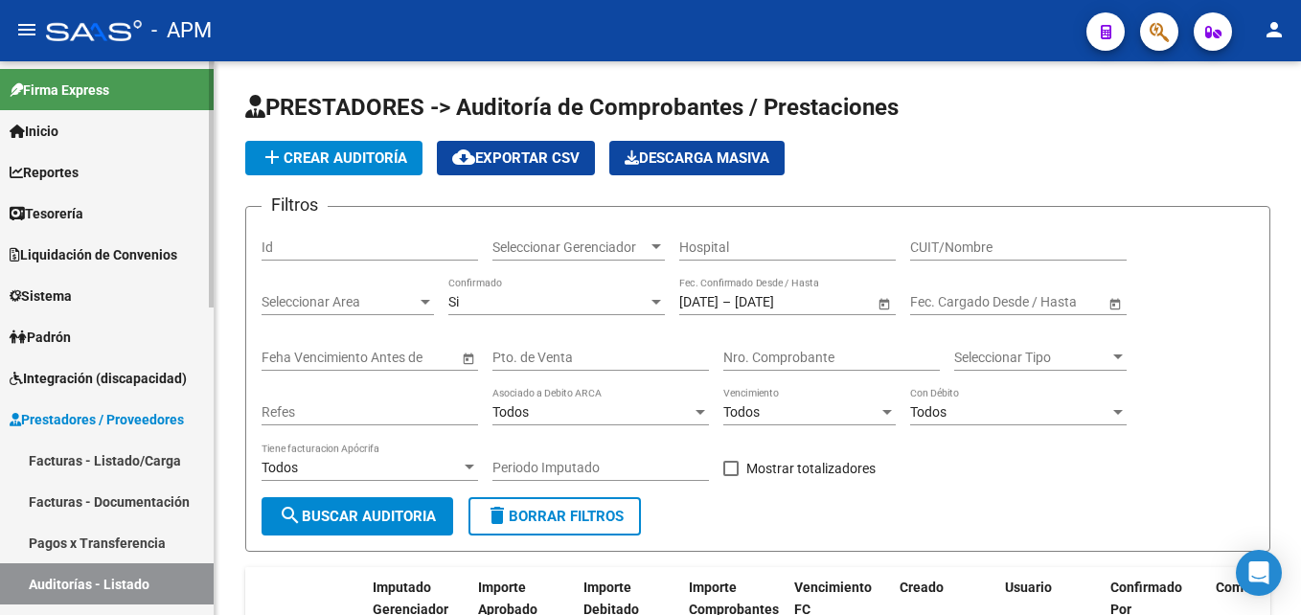
click at [58, 136] on span "Inicio" at bounding box center [34, 131] width 49 height 21
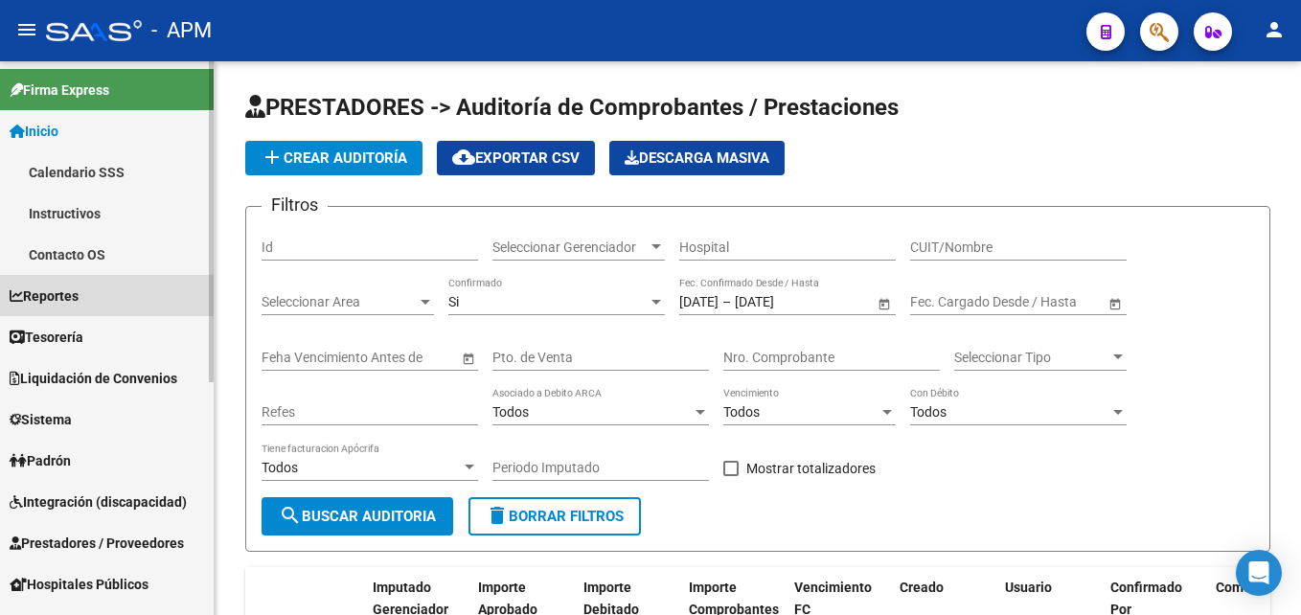
click at [99, 295] on link "Reportes" at bounding box center [107, 295] width 214 height 41
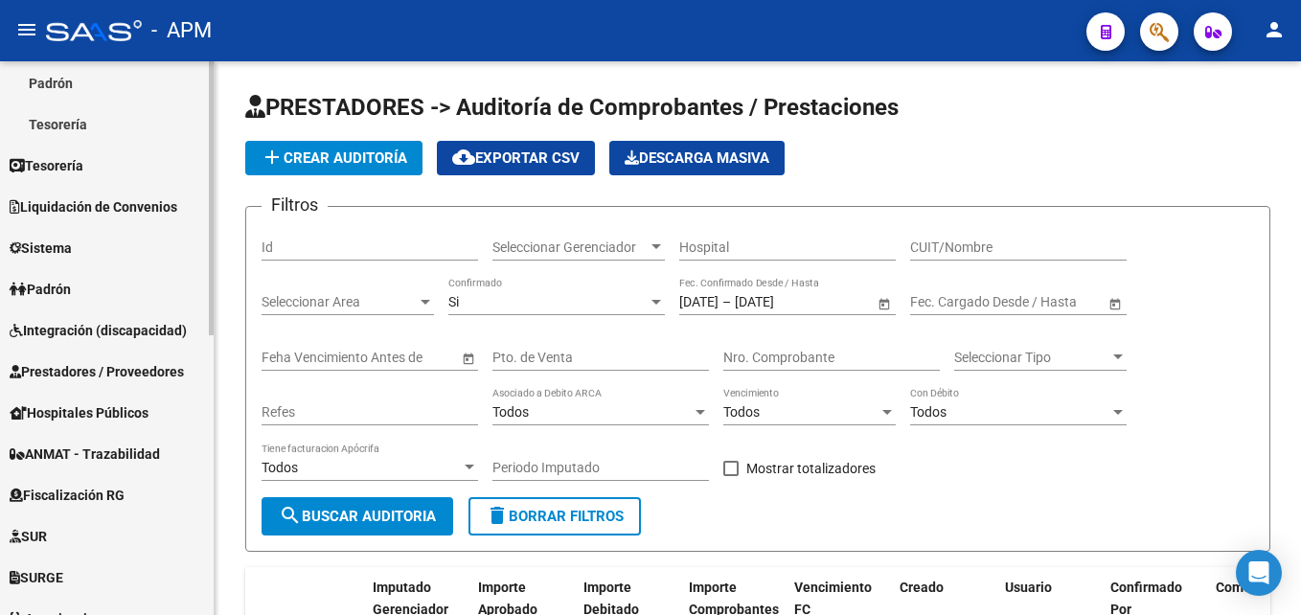
scroll to position [383, 0]
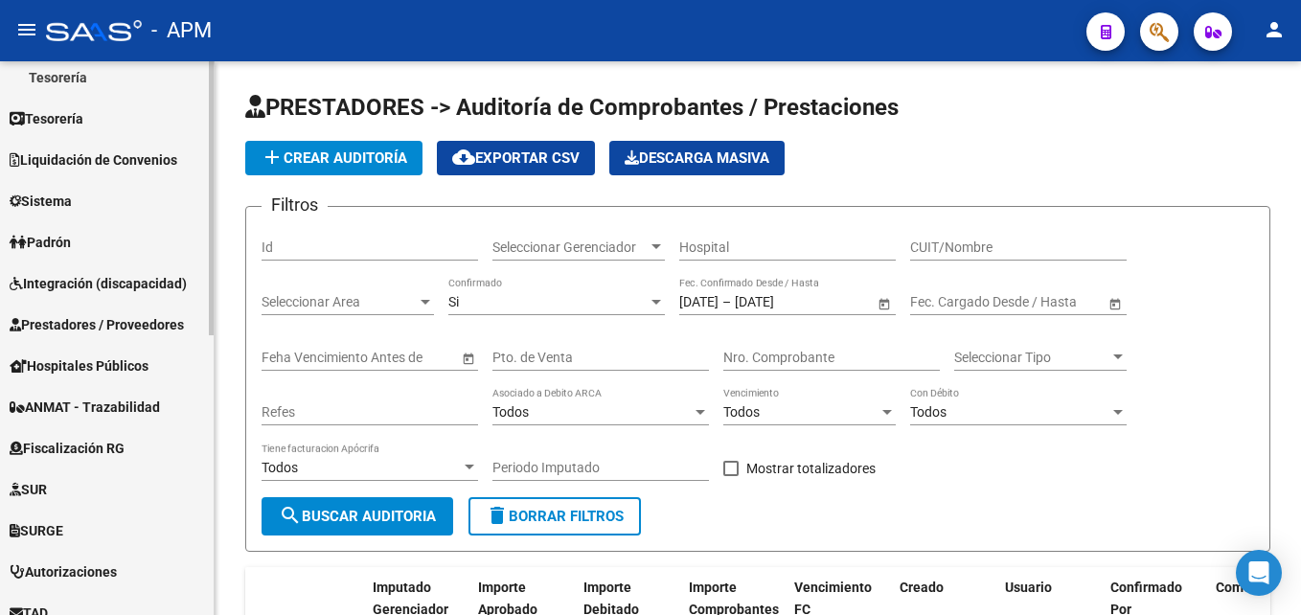
click at [133, 286] on span "Integración (discapacidad)" at bounding box center [98, 283] width 177 height 21
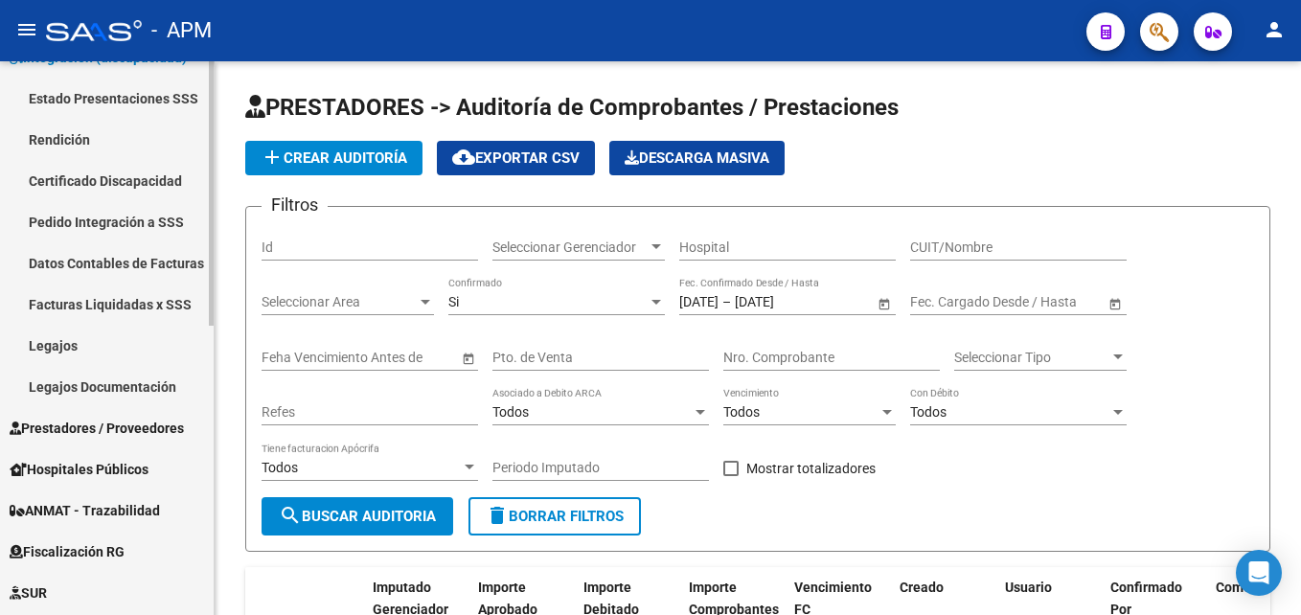
scroll to position [287, 0]
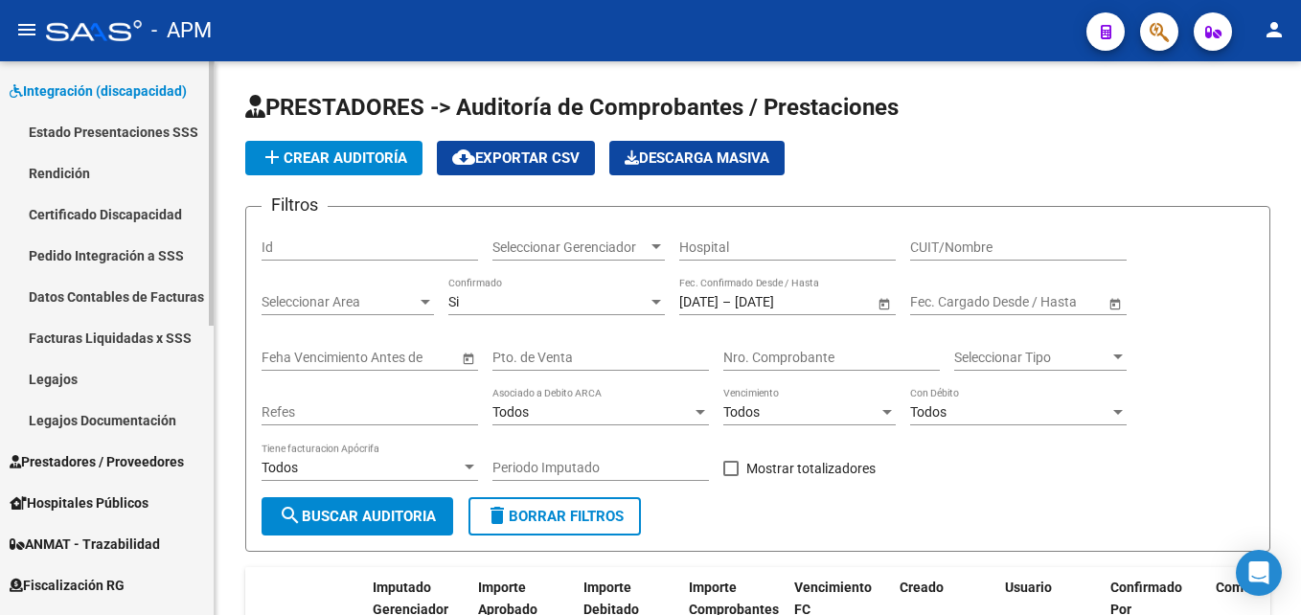
click at [144, 253] on link "Pedido Integración a SSS" at bounding box center [107, 255] width 214 height 41
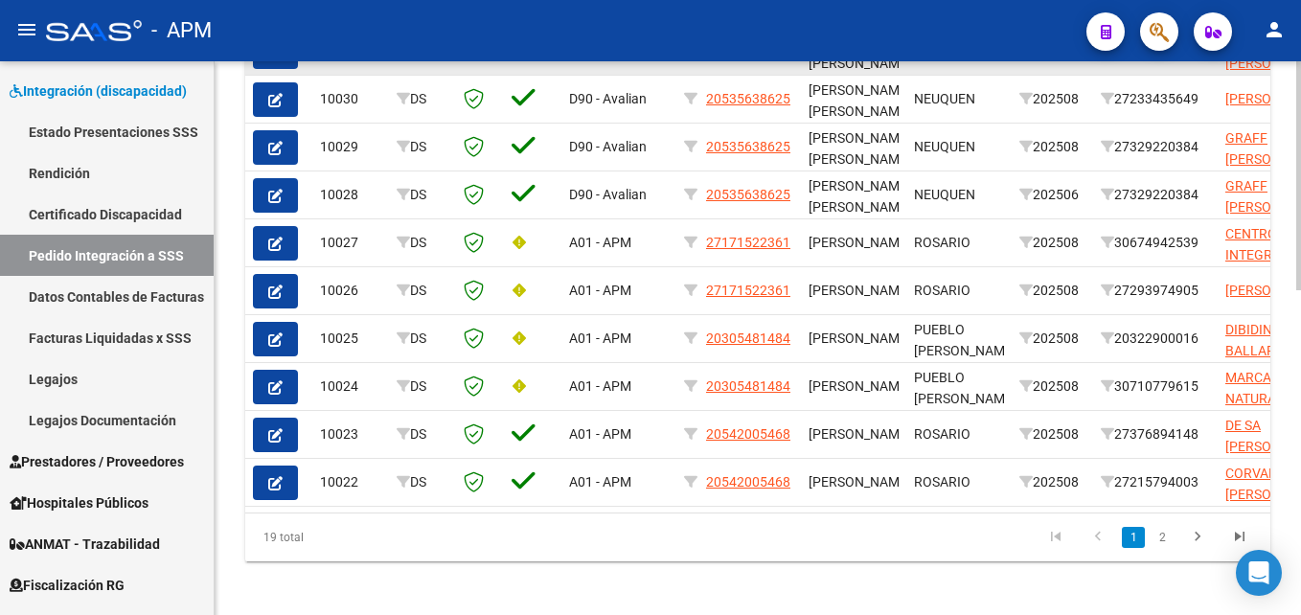
scroll to position [786, 0]
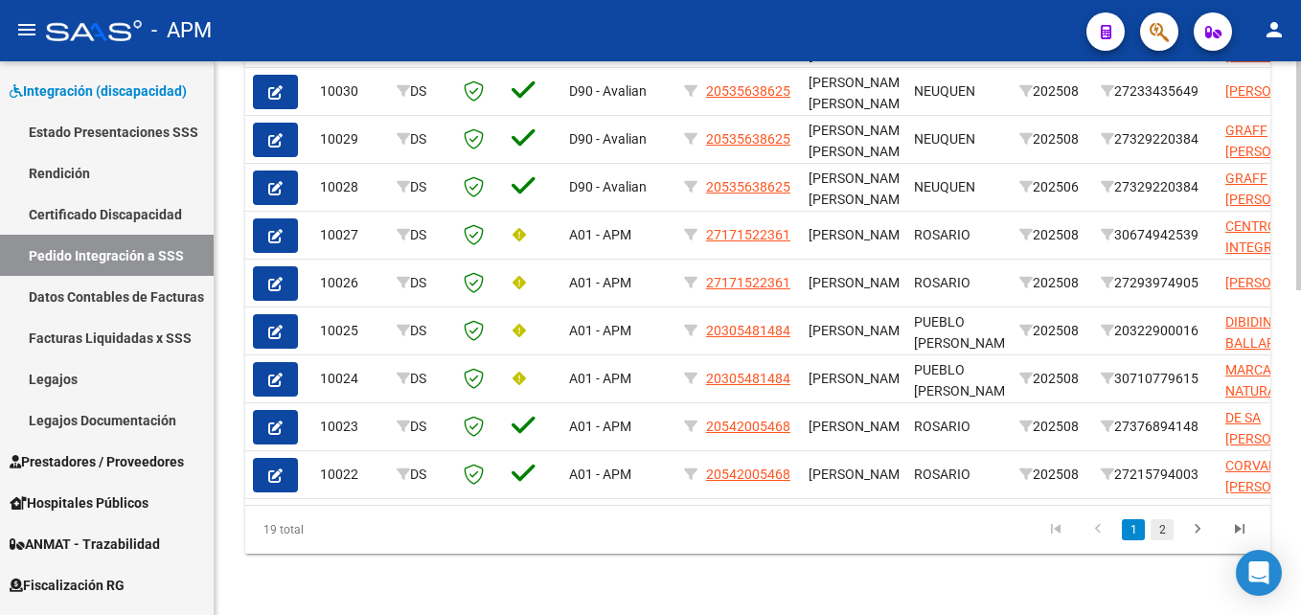
click at [1156, 531] on link "2" at bounding box center [1161, 529] width 23 height 21
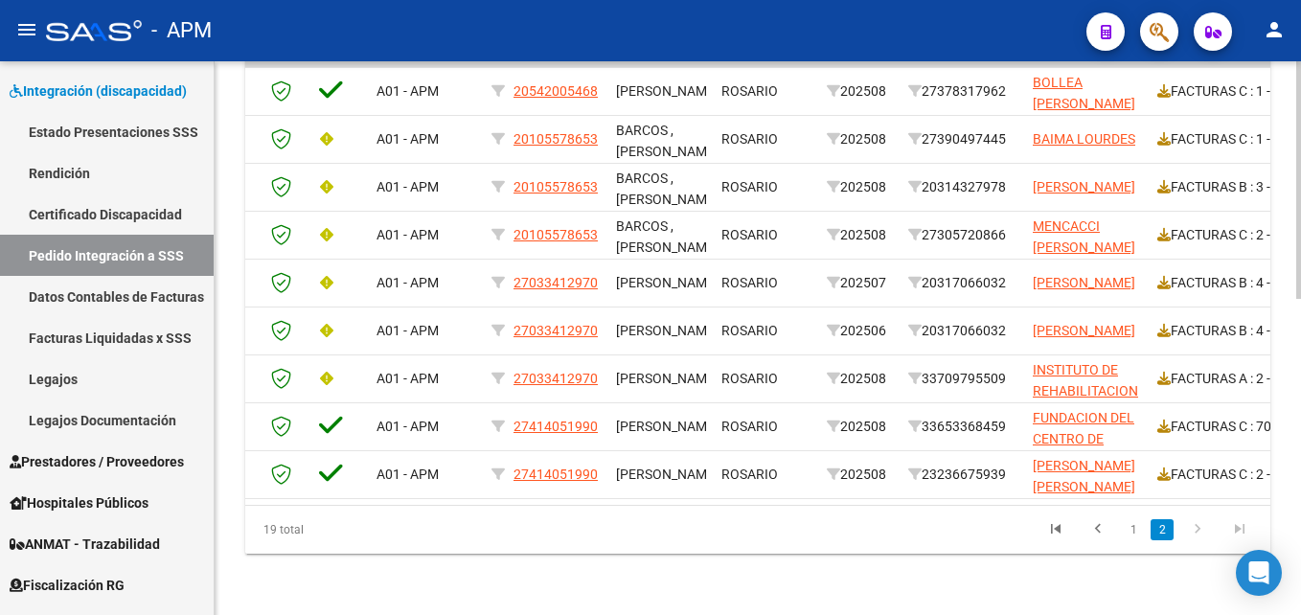
scroll to position [0, 0]
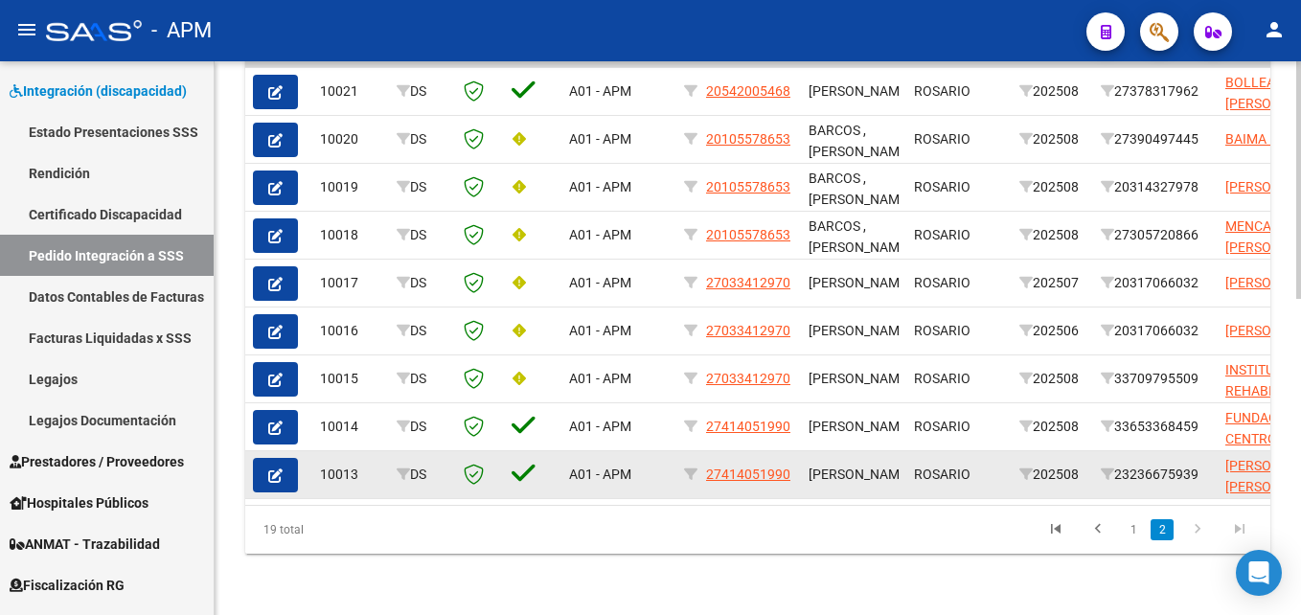
click at [279, 468] on icon "button" at bounding box center [275, 475] width 14 height 14
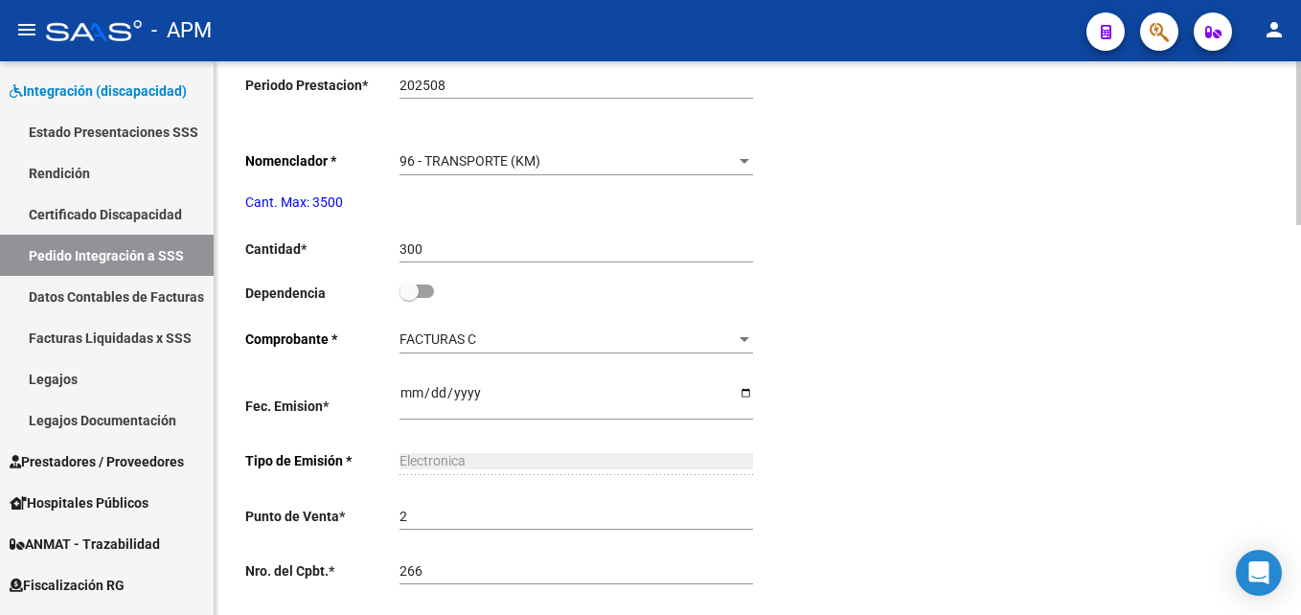
type input "27414051990"
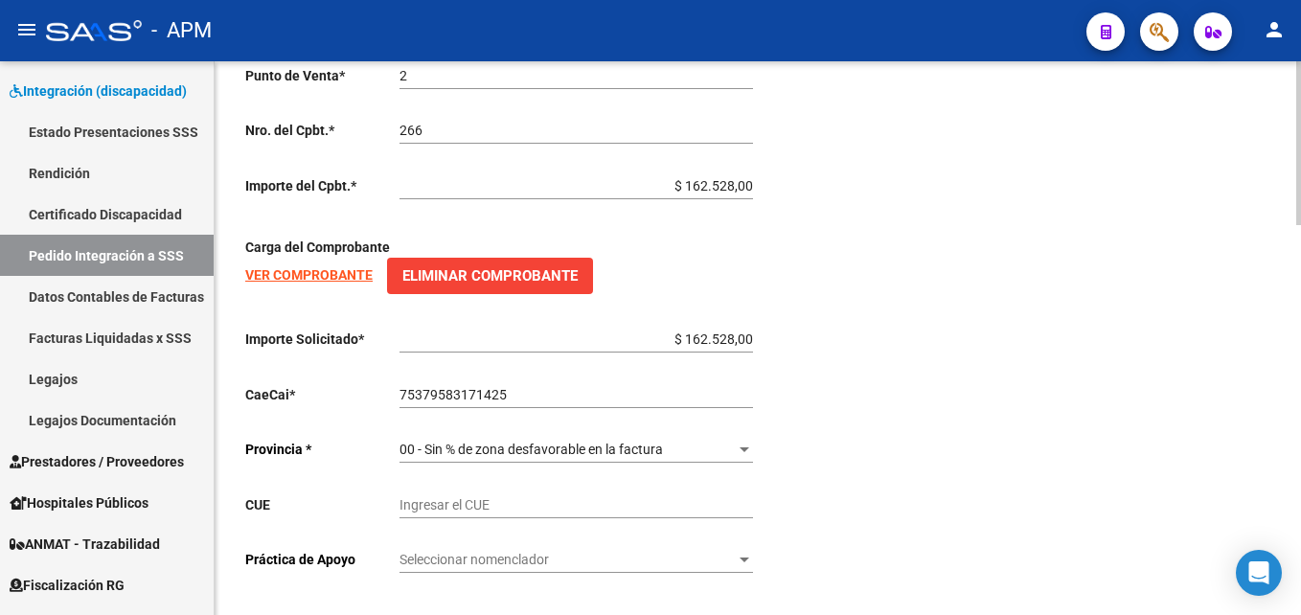
scroll to position [1313, 0]
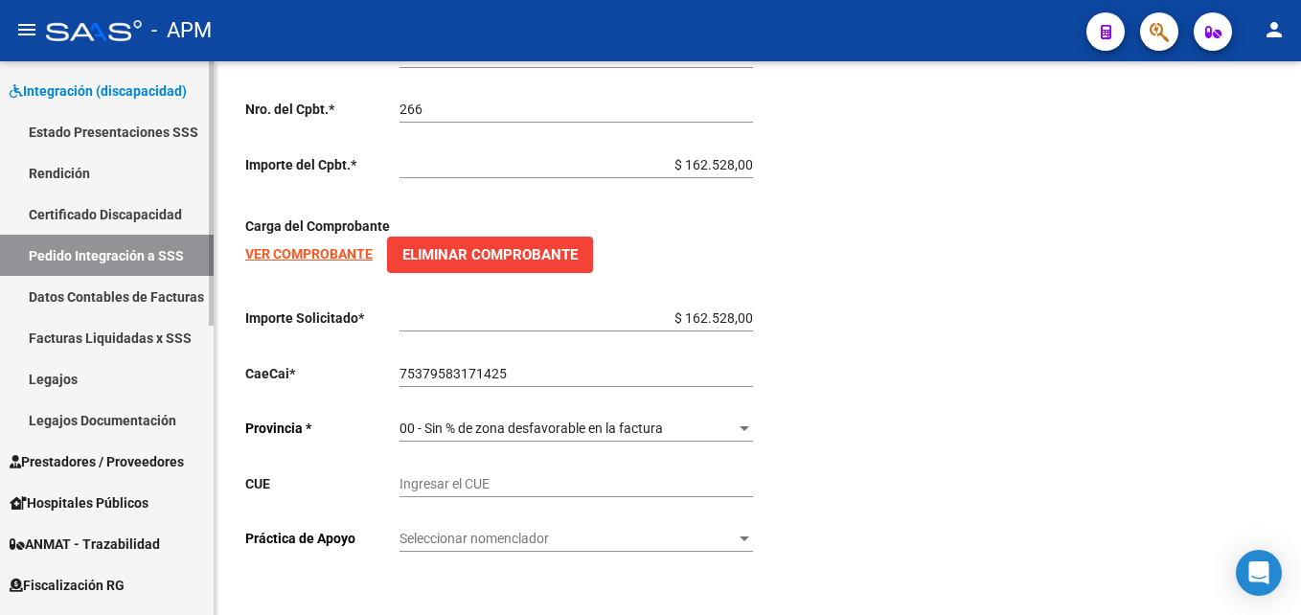
click at [159, 246] on link "Pedido Integración a SSS" at bounding box center [107, 255] width 214 height 41
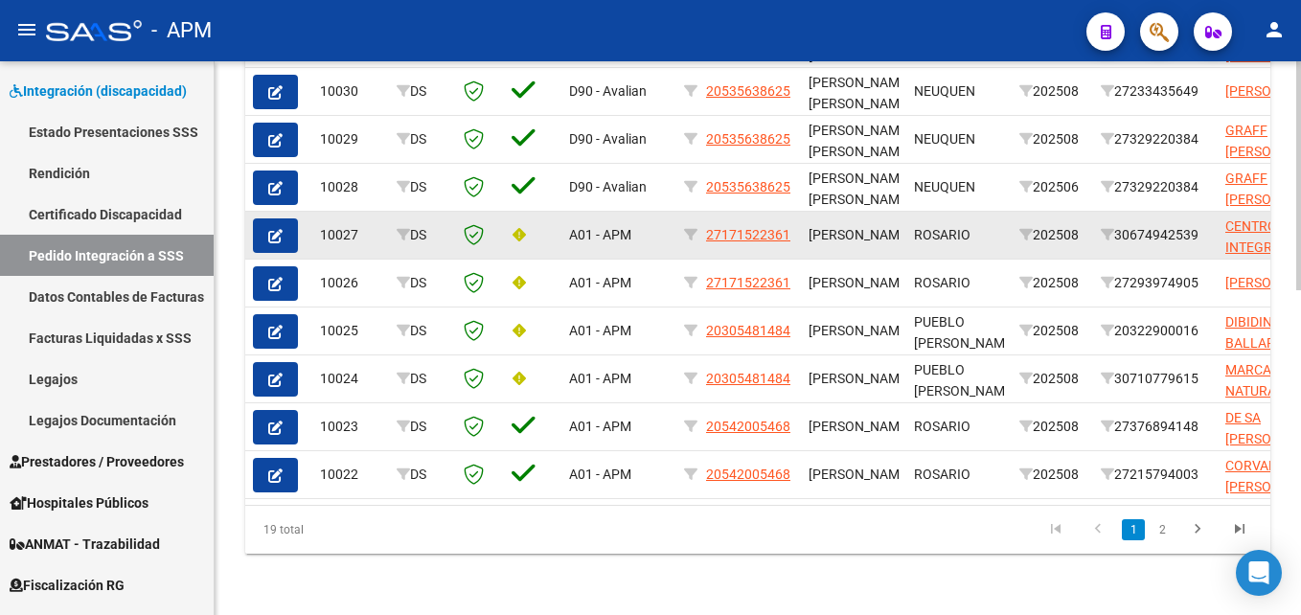
scroll to position [786, 0]
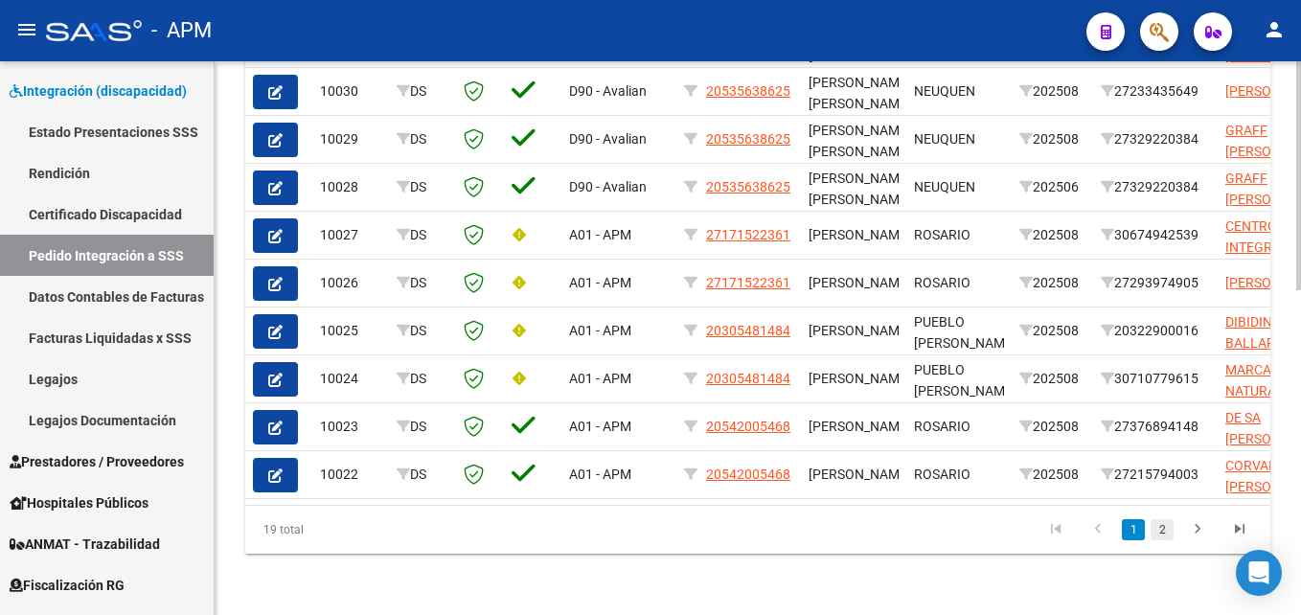
click at [1166, 528] on link "2" at bounding box center [1161, 529] width 23 height 21
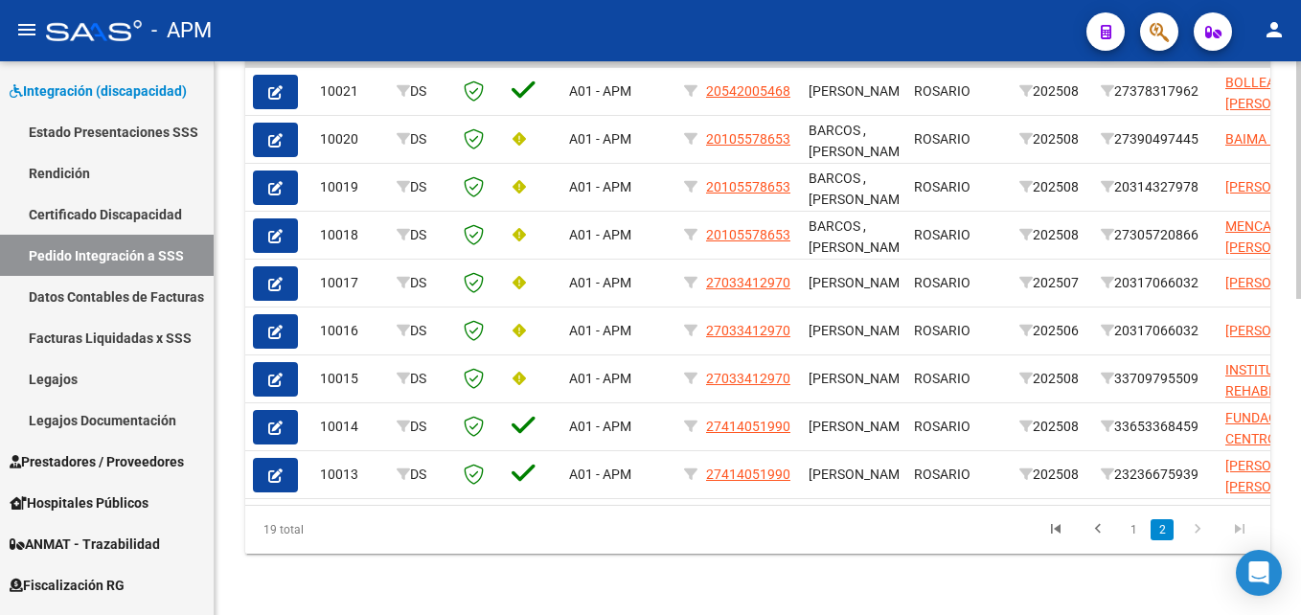
scroll to position [738, 0]
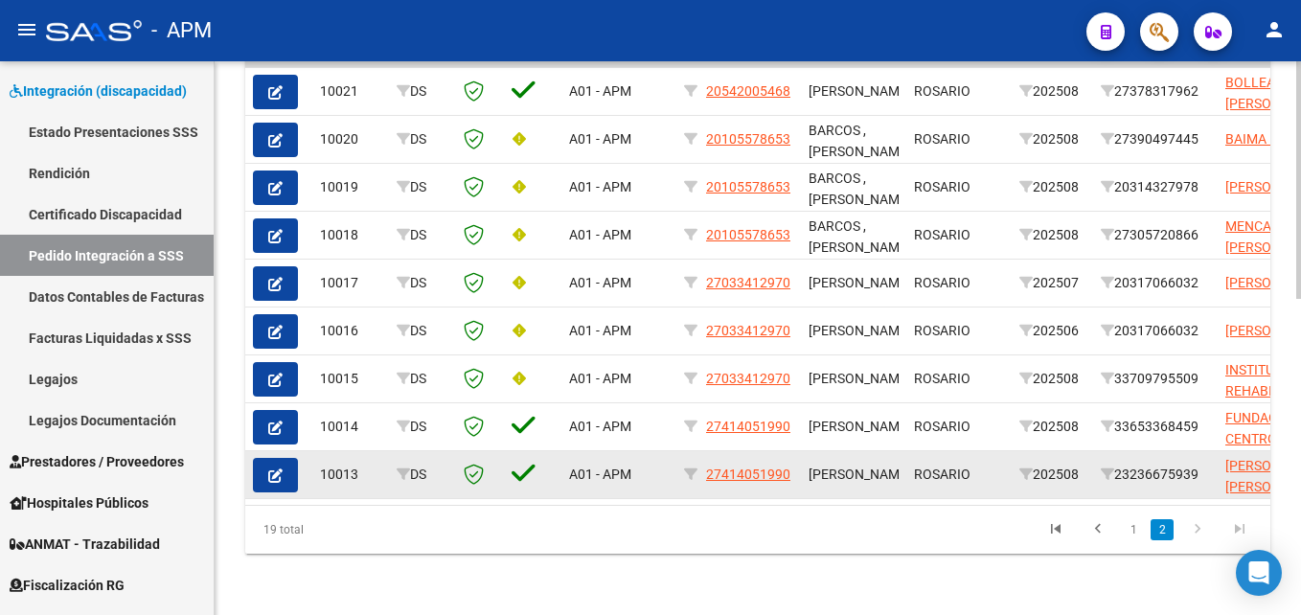
drag, startPoint x: 1123, startPoint y: 457, endPoint x: 1207, endPoint y: 451, distance: 83.5
click at [1207, 464] on div "23236675939" at bounding box center [1154, 475] width 109 height 22
drag, startPoint x: 1207, startPoint y: 451, endPoint x: 1174, endPoint y: 449, distance: 32.6
copy div "23236675939"
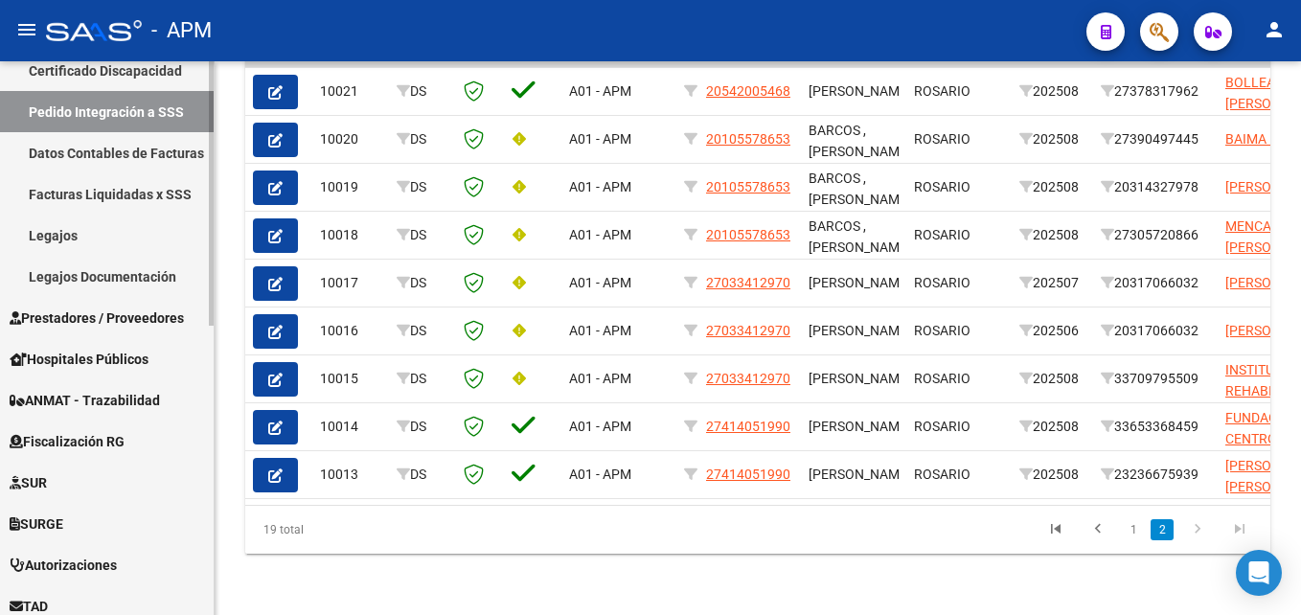
scroll to position [575, 0]
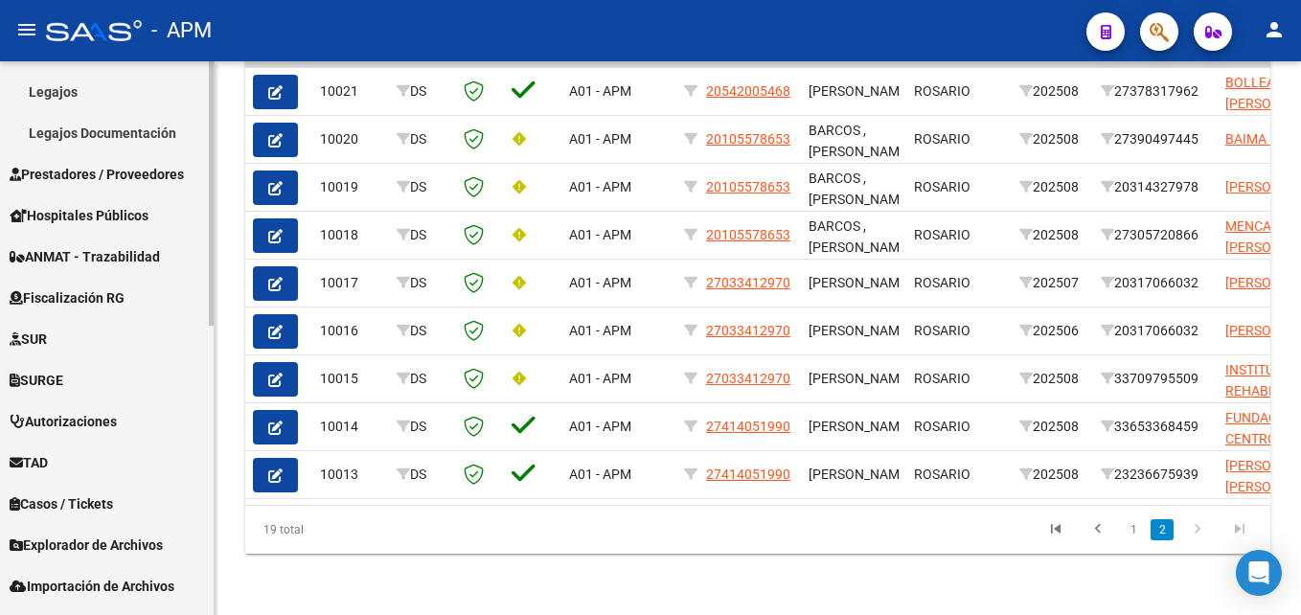
click at [163, 183] on span "Prestadores / Proveedores" at bounding box center [97, 174] width 174 height 21
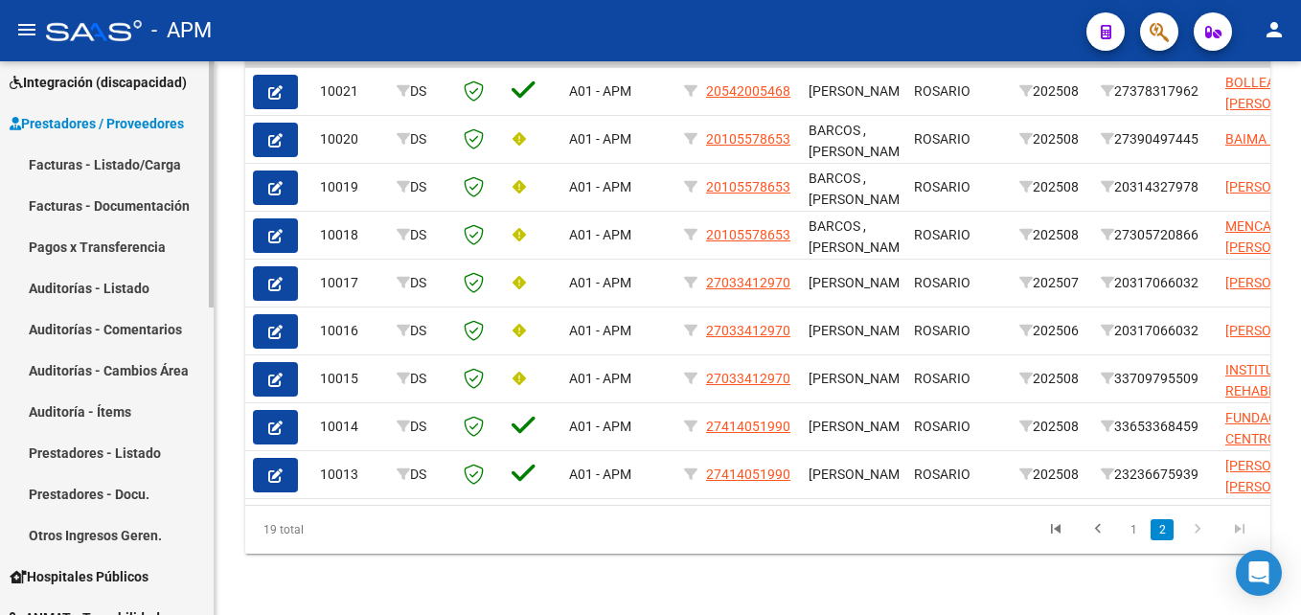
scroll to position [287, 0]
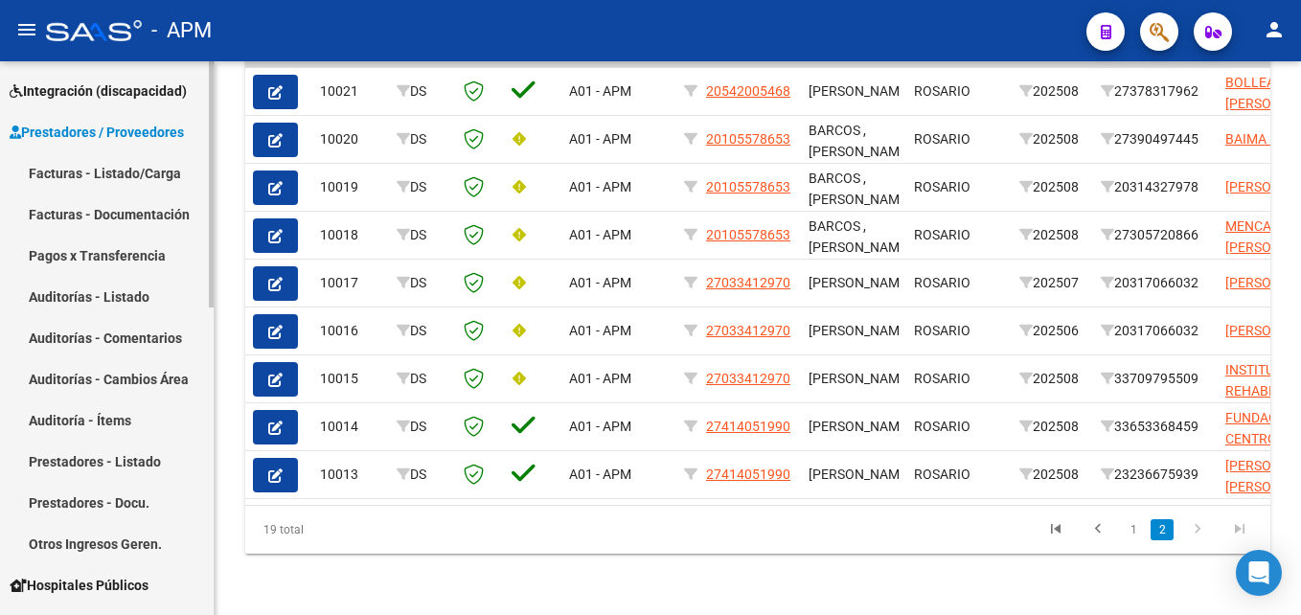
click at [160, 173] on link "Facturas - Listado/Carga" at bounding box center [107, 172] width 214 height 41
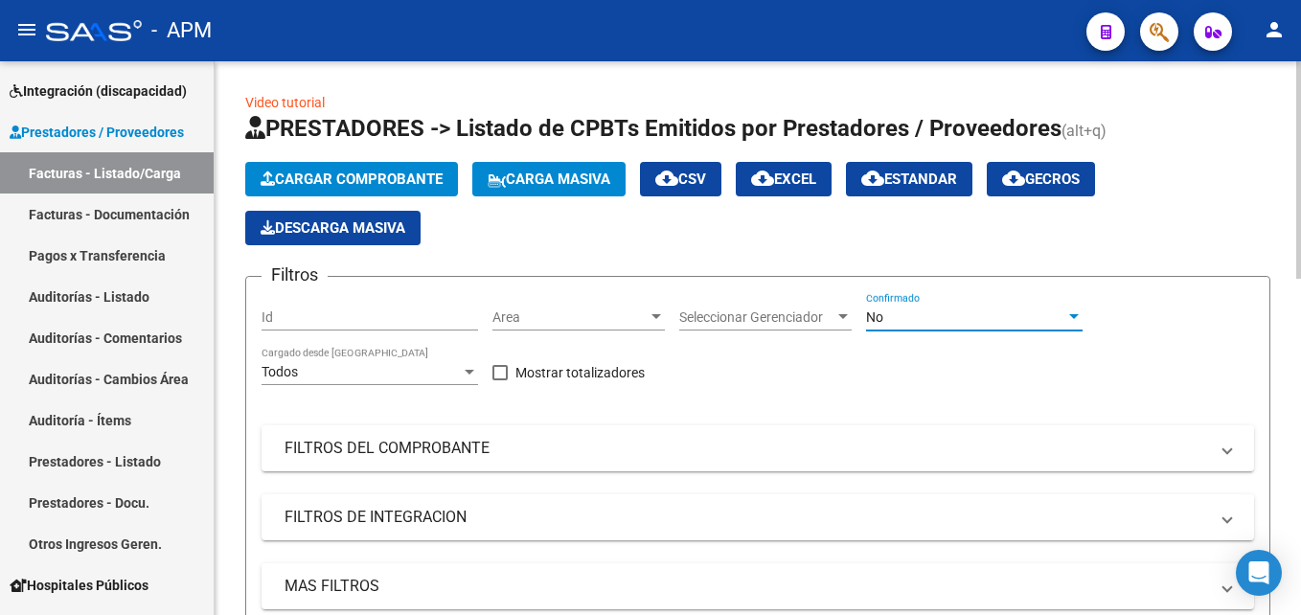
click at [1070, 317] on div at bounding box center [1074, 316] width 10 height 5
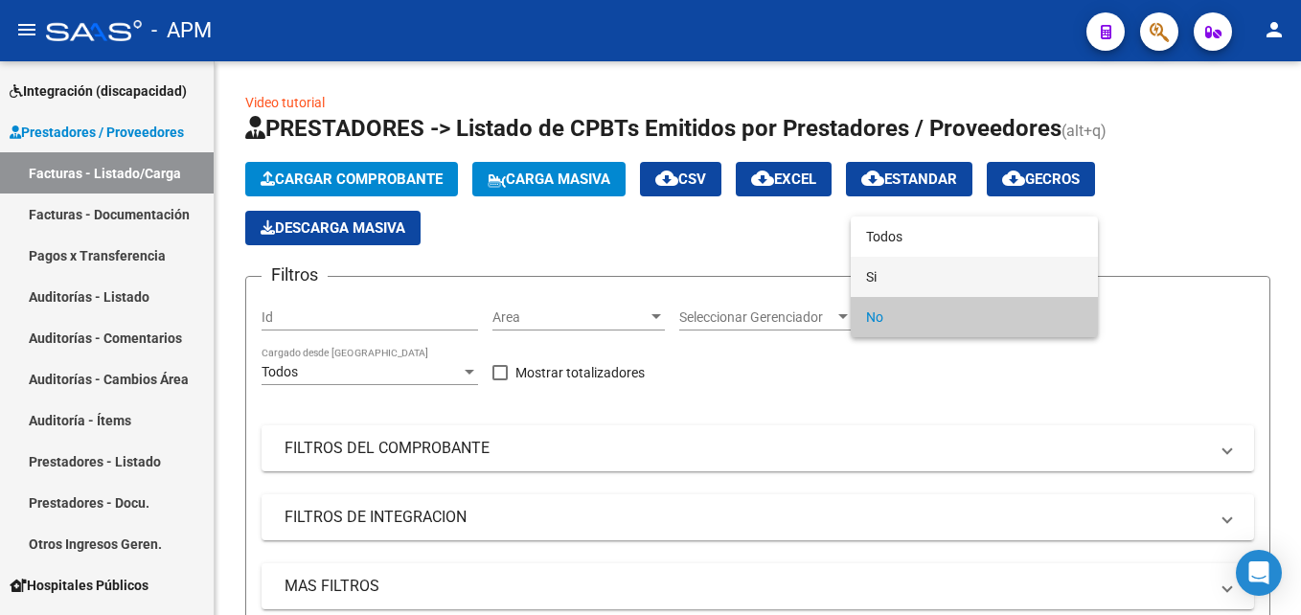
click at [985, 278] on span "Si" at bounding box center [974, 277] width 216 height 40
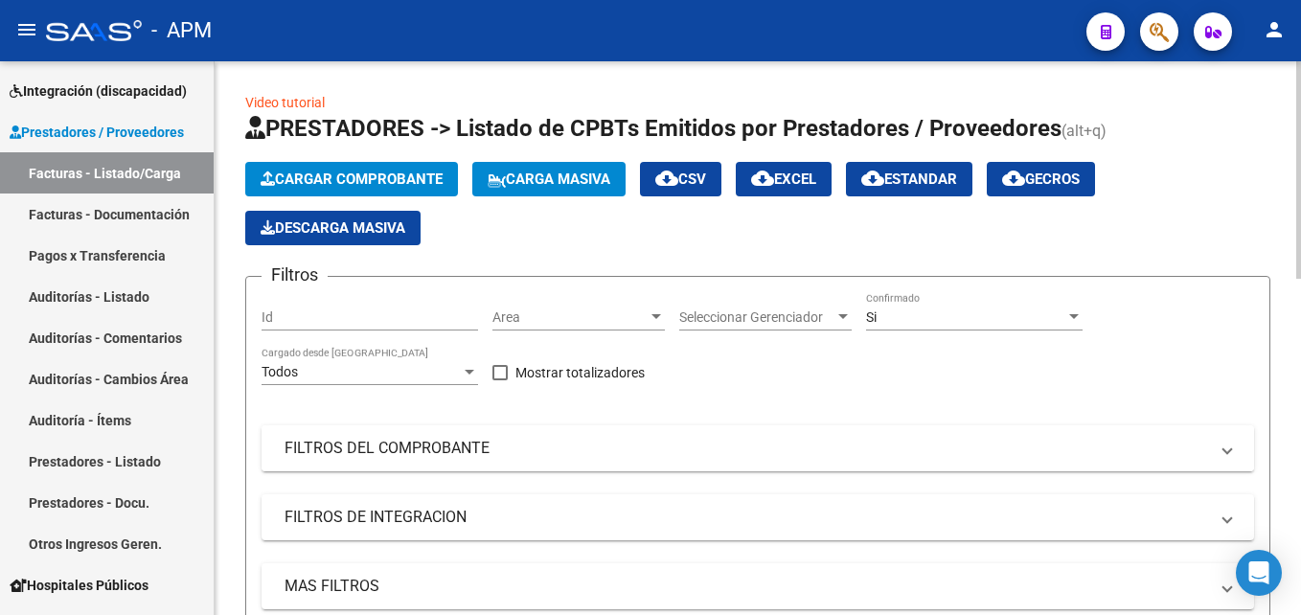
click at [890, 442] on mat-panel-title "FILTROS DEL COMPROBANTE" at bounding box center [745, 448] width 923 height 21
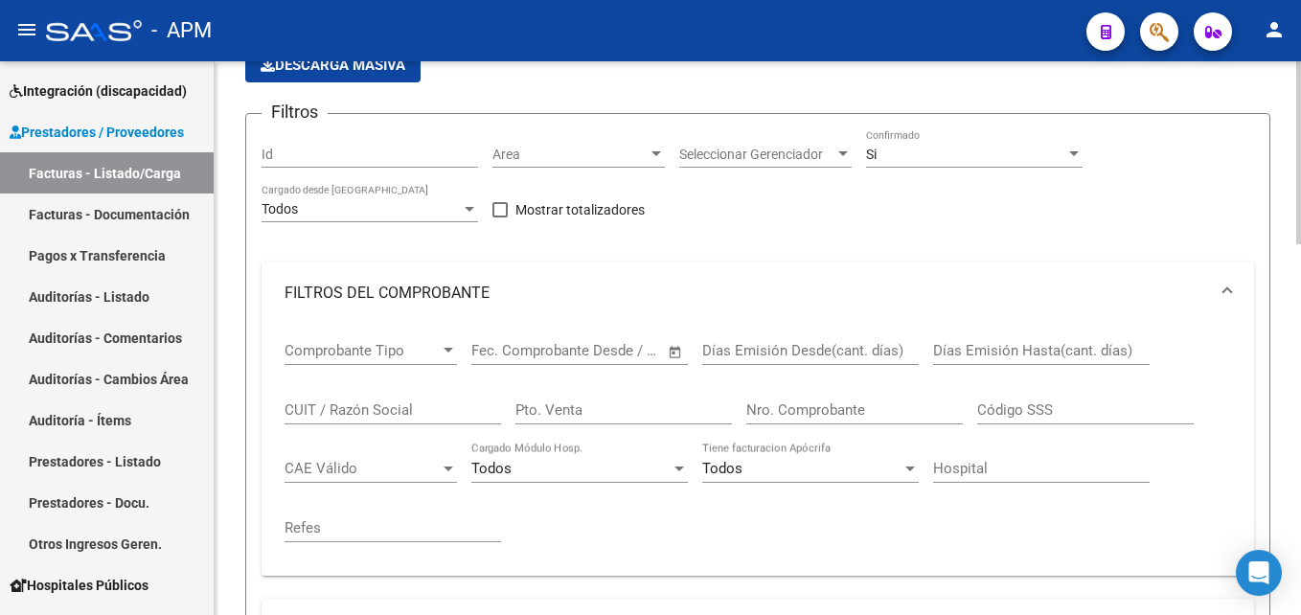
scroll to position [192, 0]
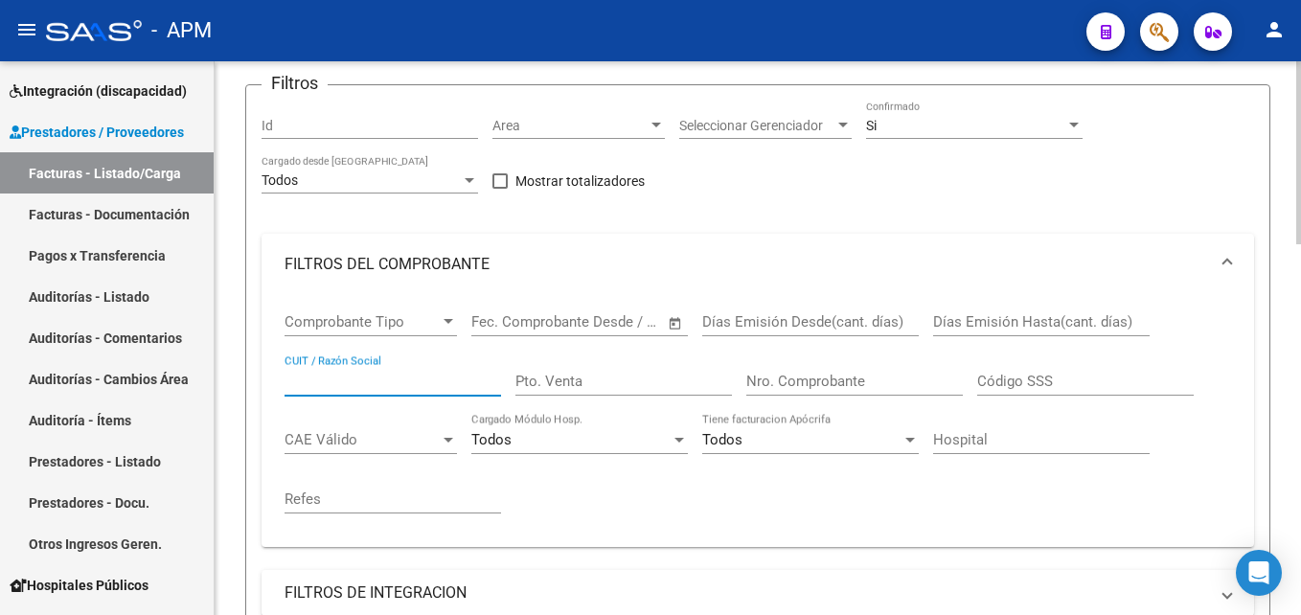
paste input "23236675939"
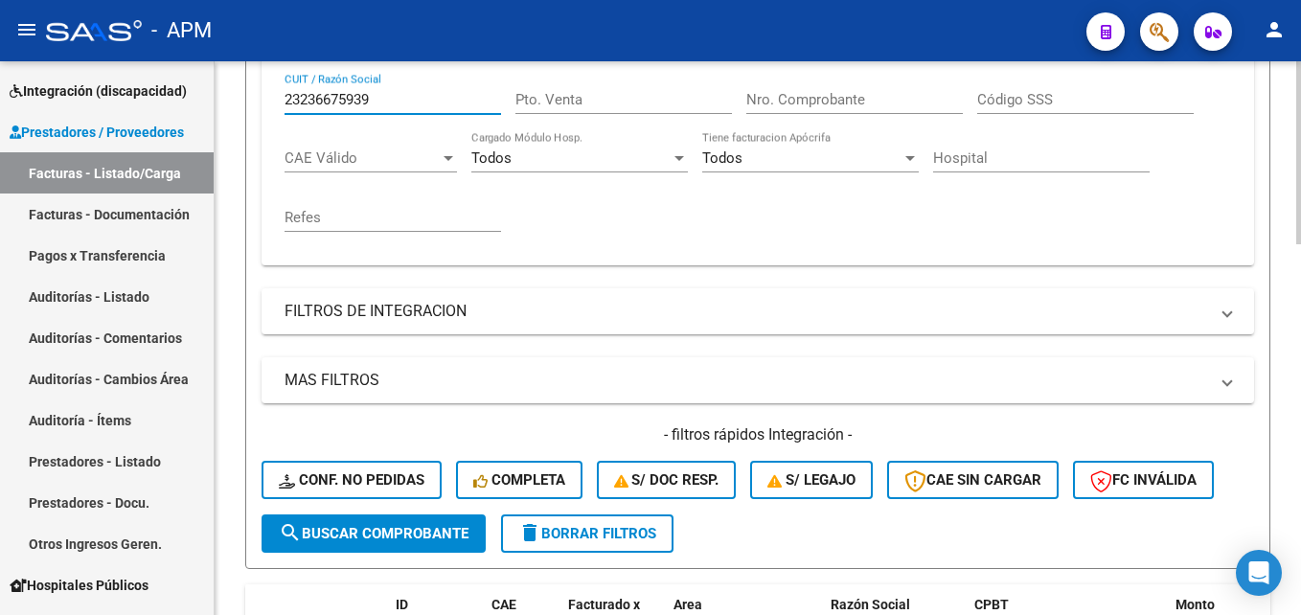
scroll to position [479, 0]
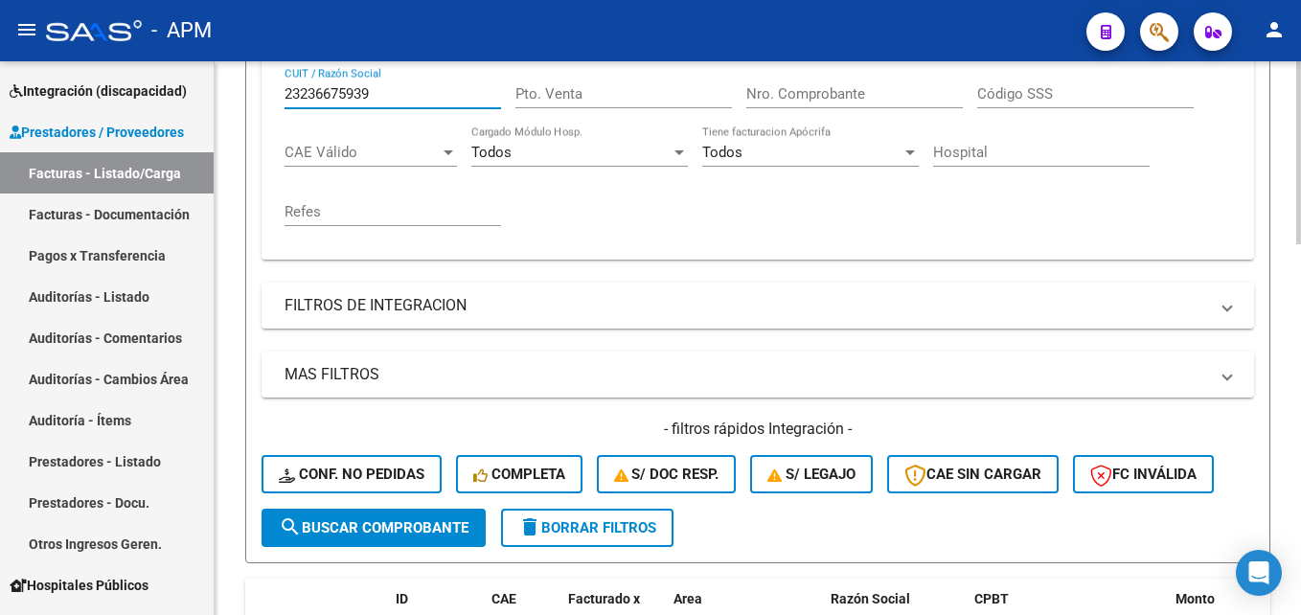
type input "23236675939"
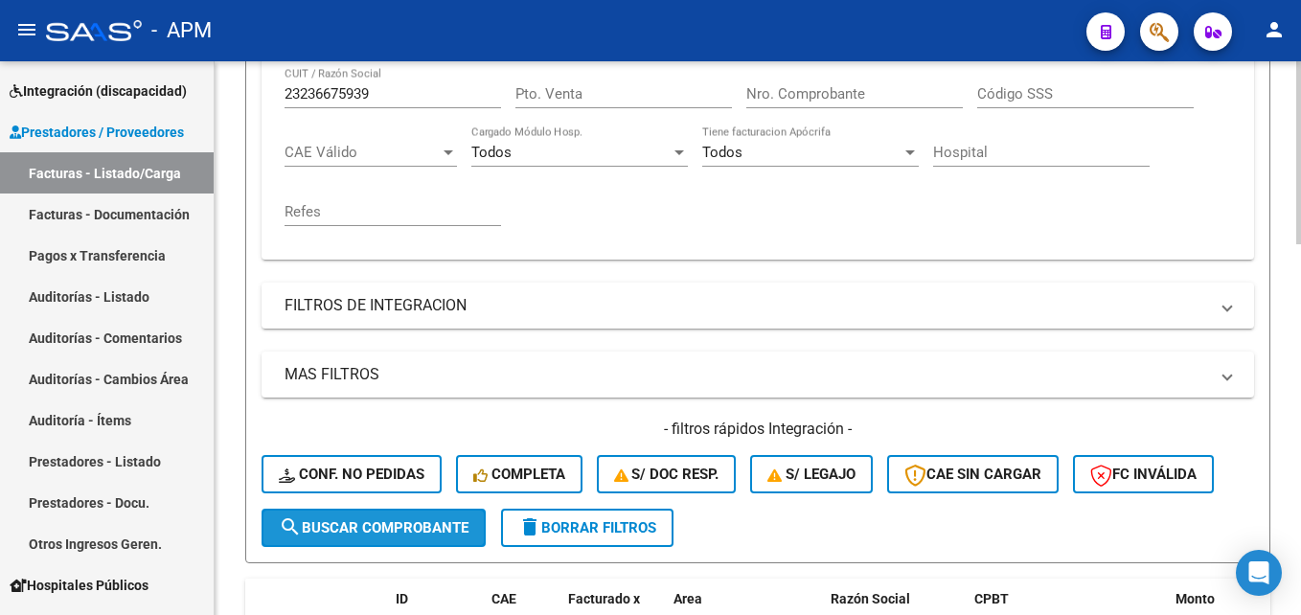
click at [421, 542] on button "search Buscar Comprobante" at bounding box center [373, 528] width 224 height 38
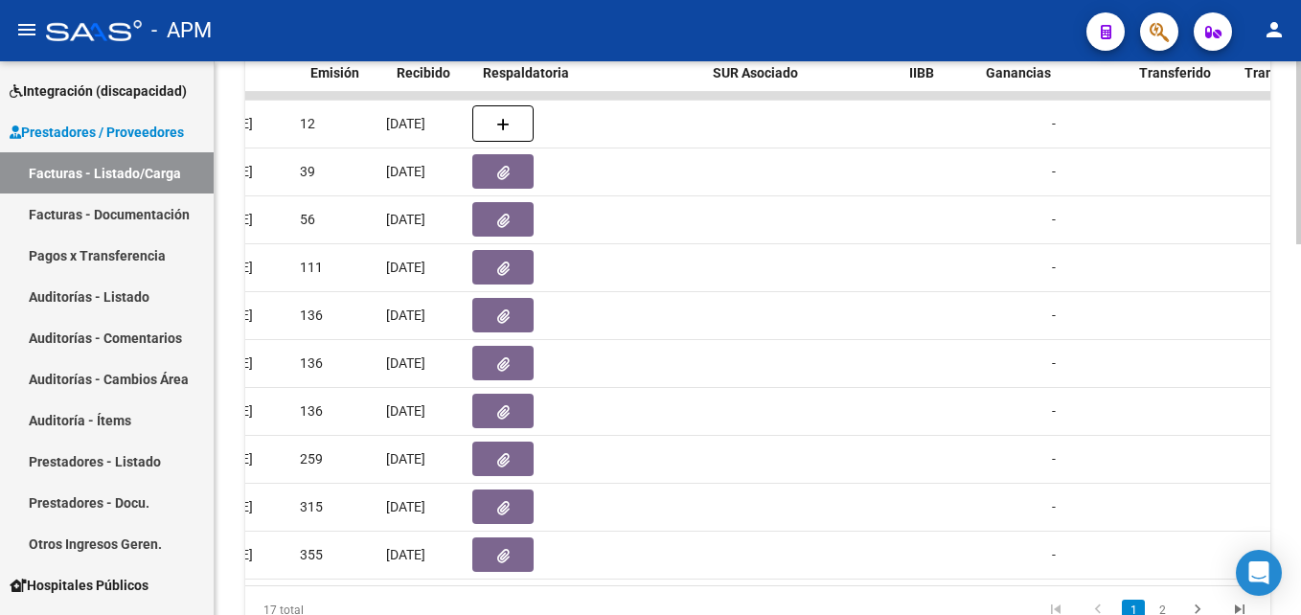
scroll to position [0, 1047]
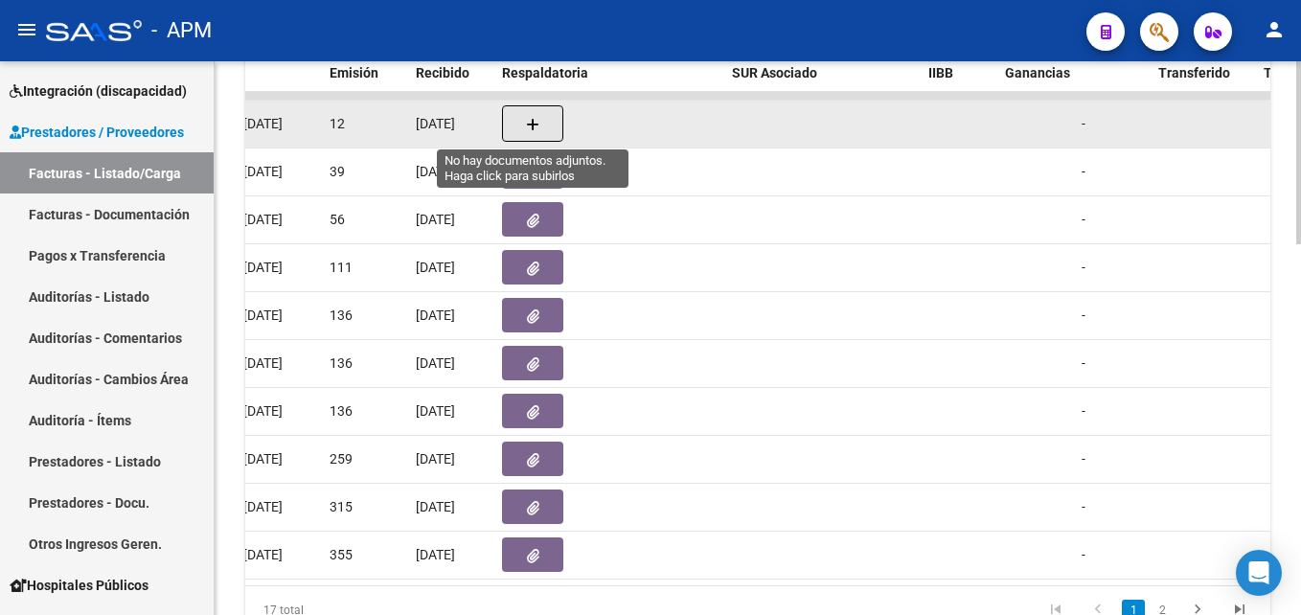
click at [528, 122] on icon "button" at bounding box center [532, 125] width 13 height 14
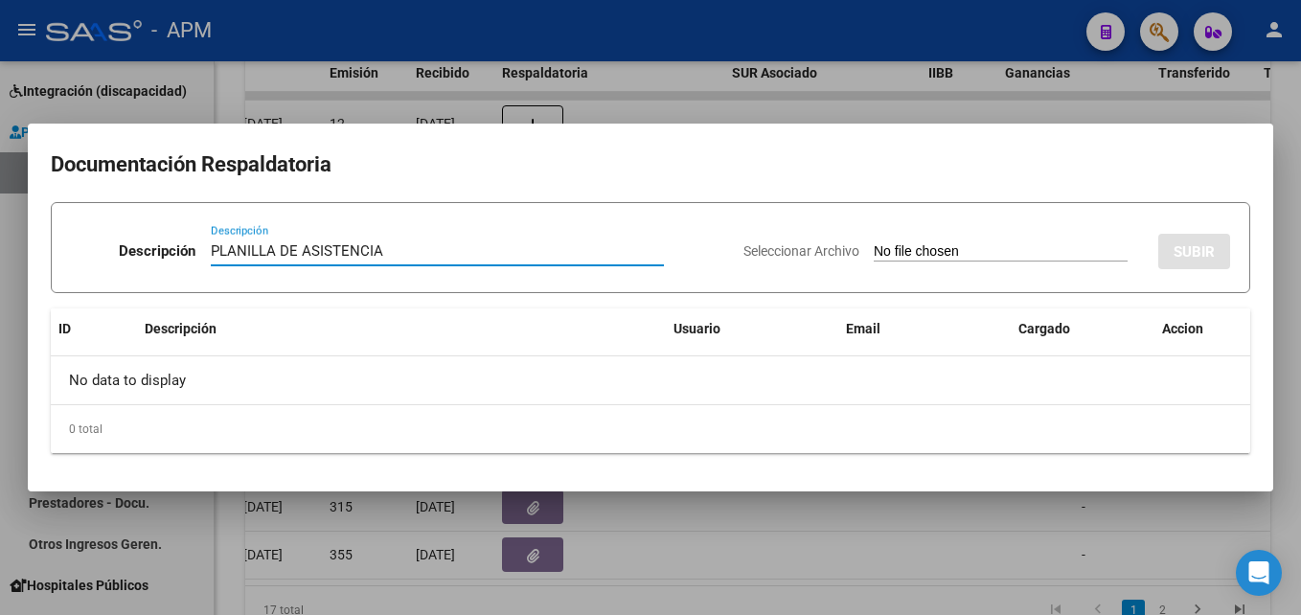
type input "PLANILLA DE ASISTENCIA"
click at [1011, 250] on input "Seleccionar Archivo" at bounding box center [1001, 252] width 254 height 18
type input "C:\fakepath\gmail_images20250910_094107.png"
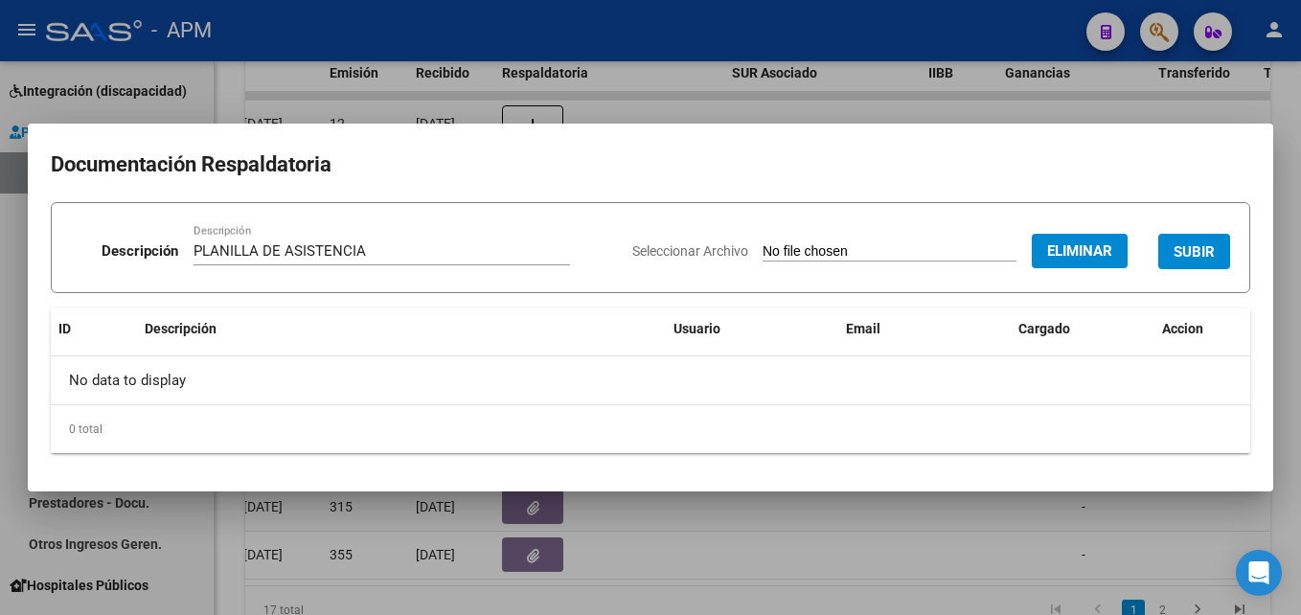
click at [1207, 250] on span "SUBIR" at bounding box center [1193, 251] width 41 height 17
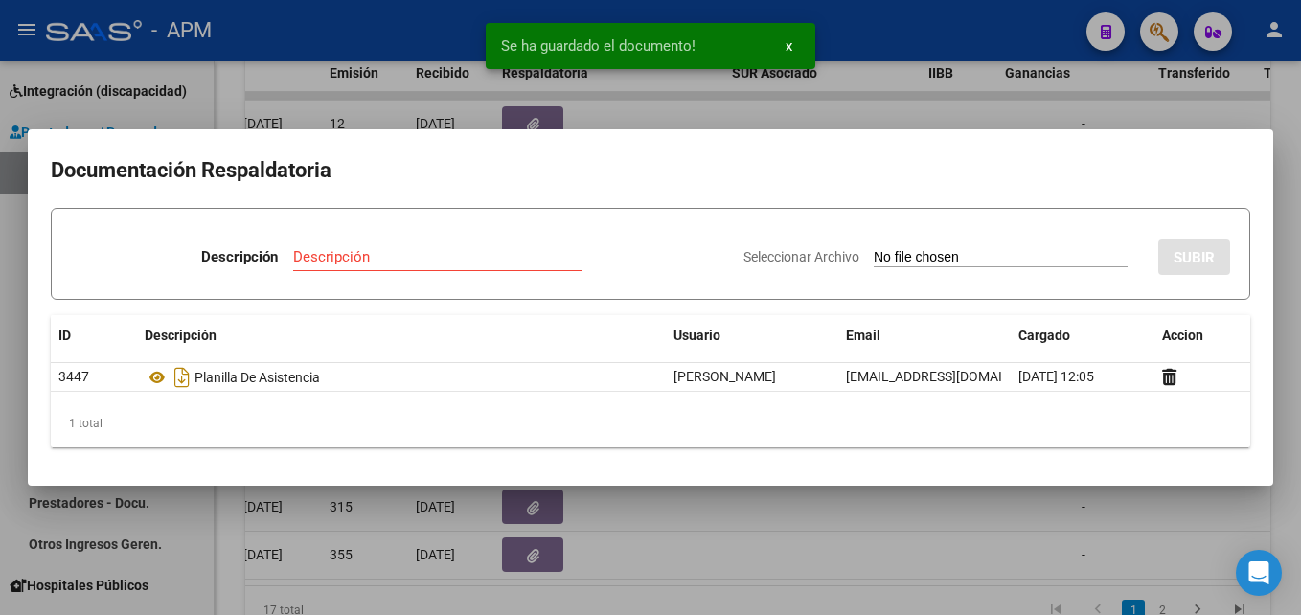
click at [978, 532] on div at bounding box center [650, 307] width 1301 height 615
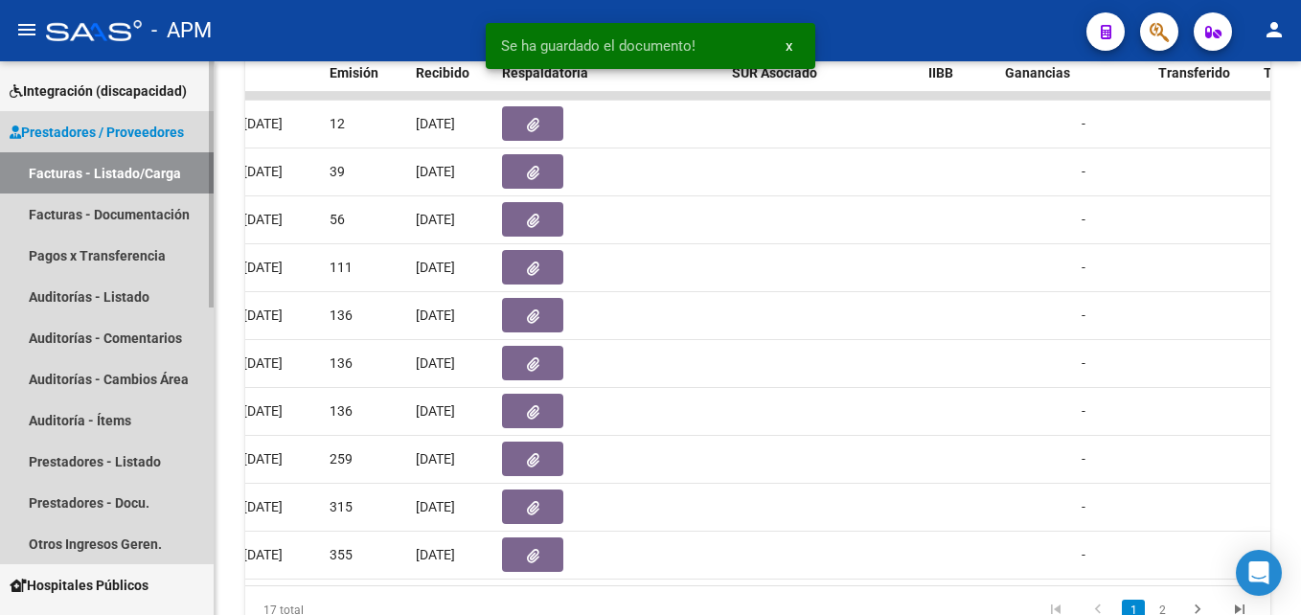
click at [94, 170] on link "Facturas - Listado/Carga" at bounding box center [107, 172] width 214 height 41
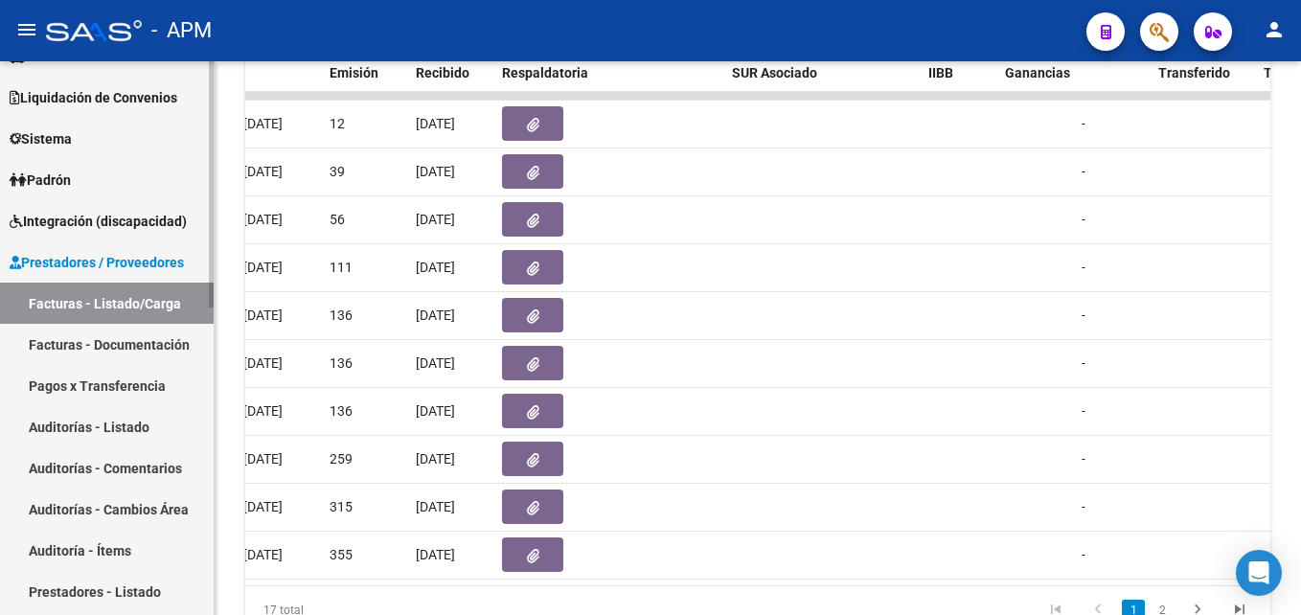
scroll to position [0, 0]
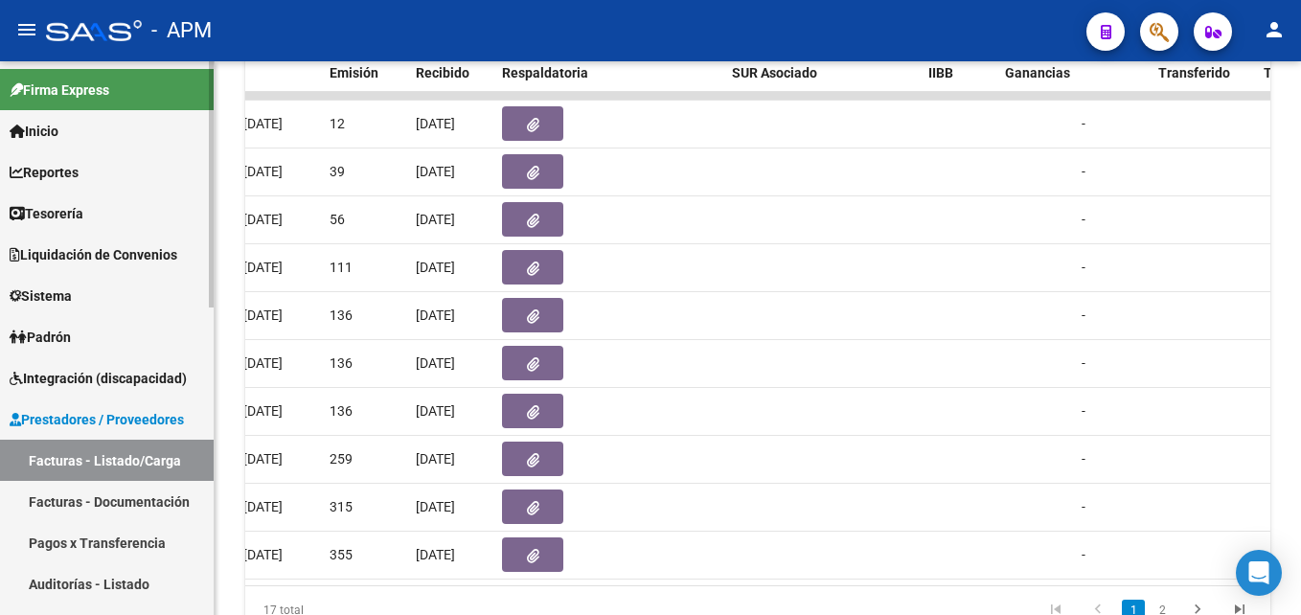
click at [81, 128] on link "Inicio" at bounding box center [107, 130] width 214 height 41
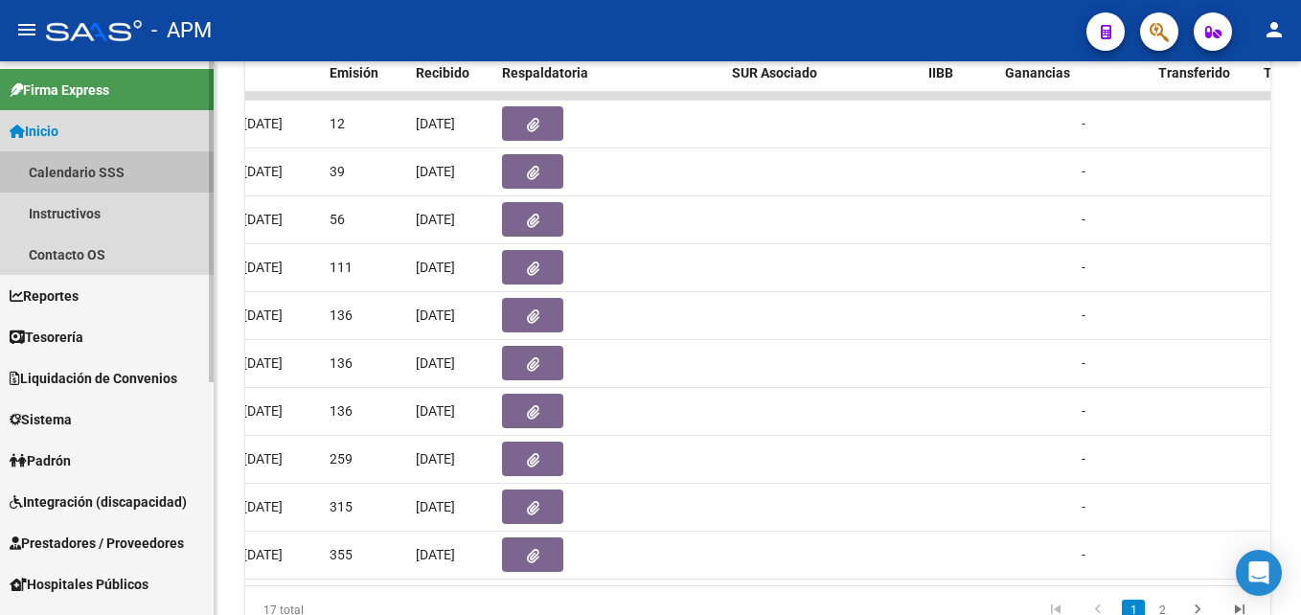
click at [102, 163] on link "Calendario SSS" at bounding box center [107, 171] width 214 height 41
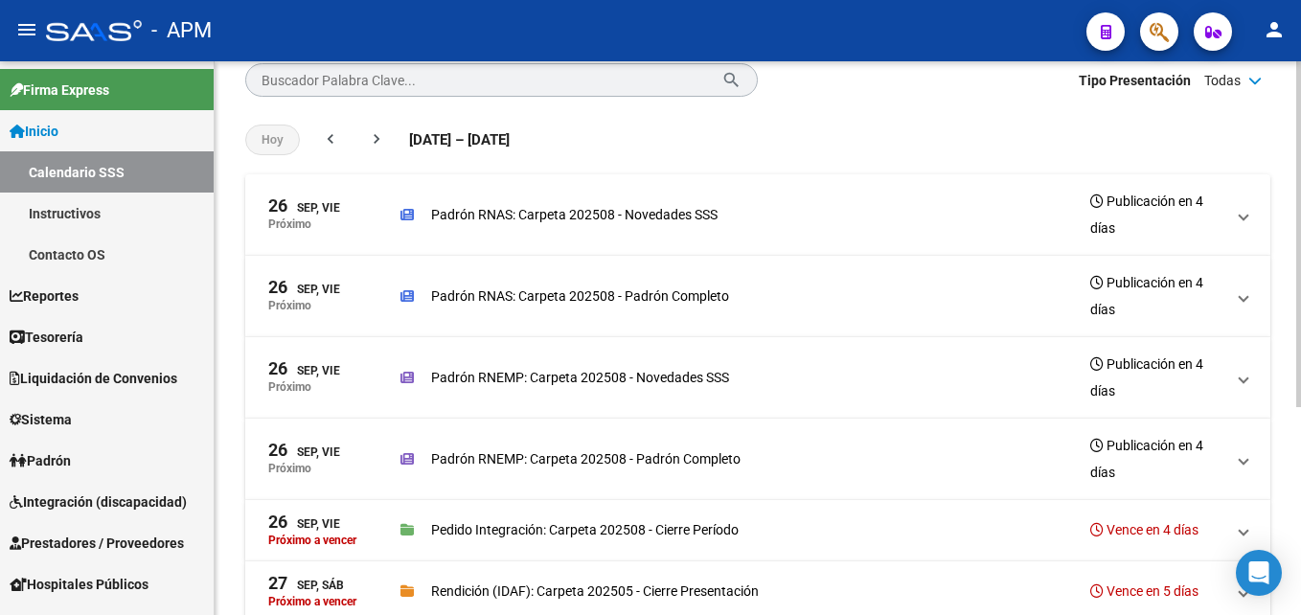
scroll to position [192, 0]
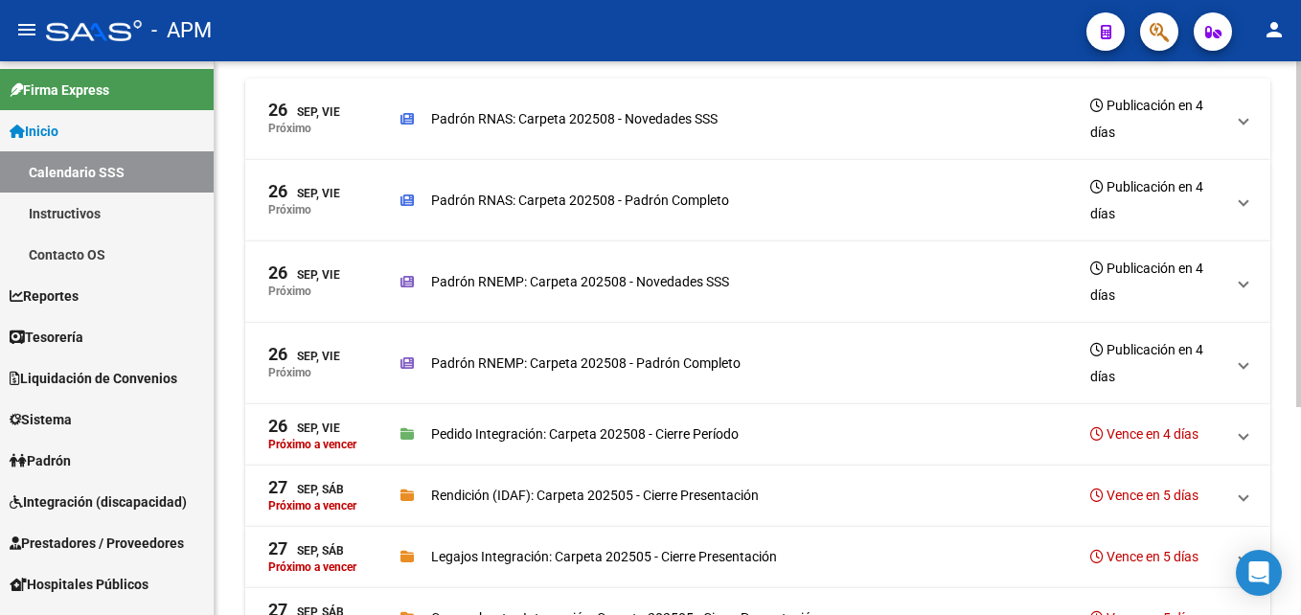
click at [919, 298] on div "Padrón RNEMP: Carpeta 202508 - Novedades SSS Publicación en 4 días" at bounding box center [812, 282] width 824 height 54
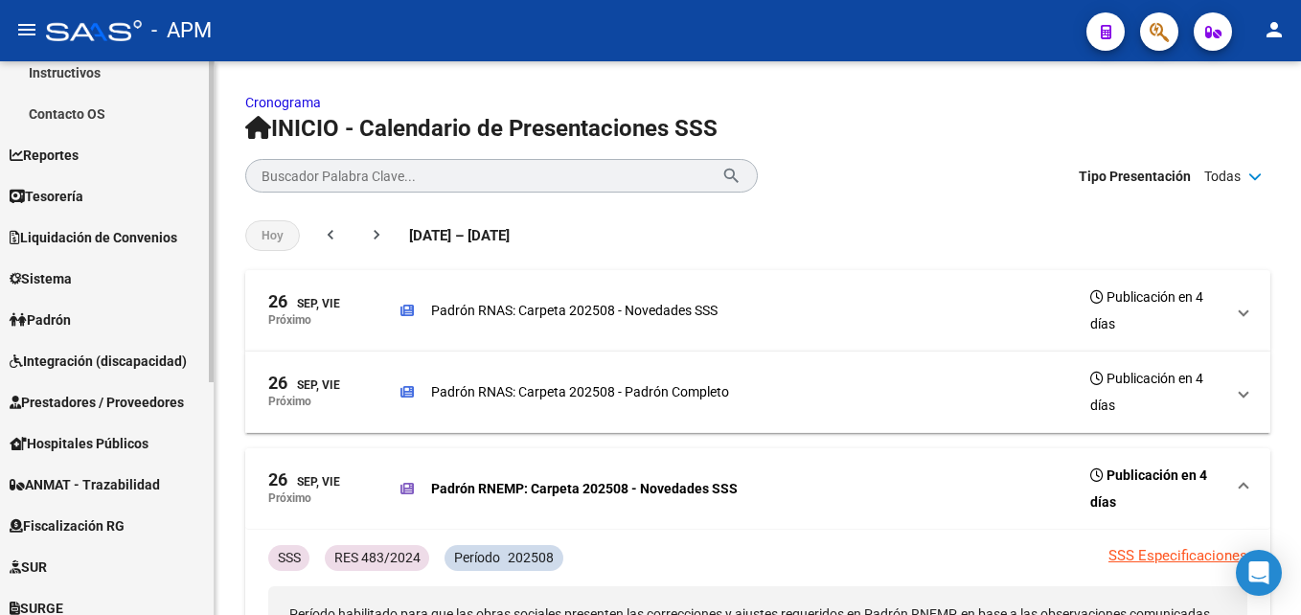
scroll to position [0, 0]
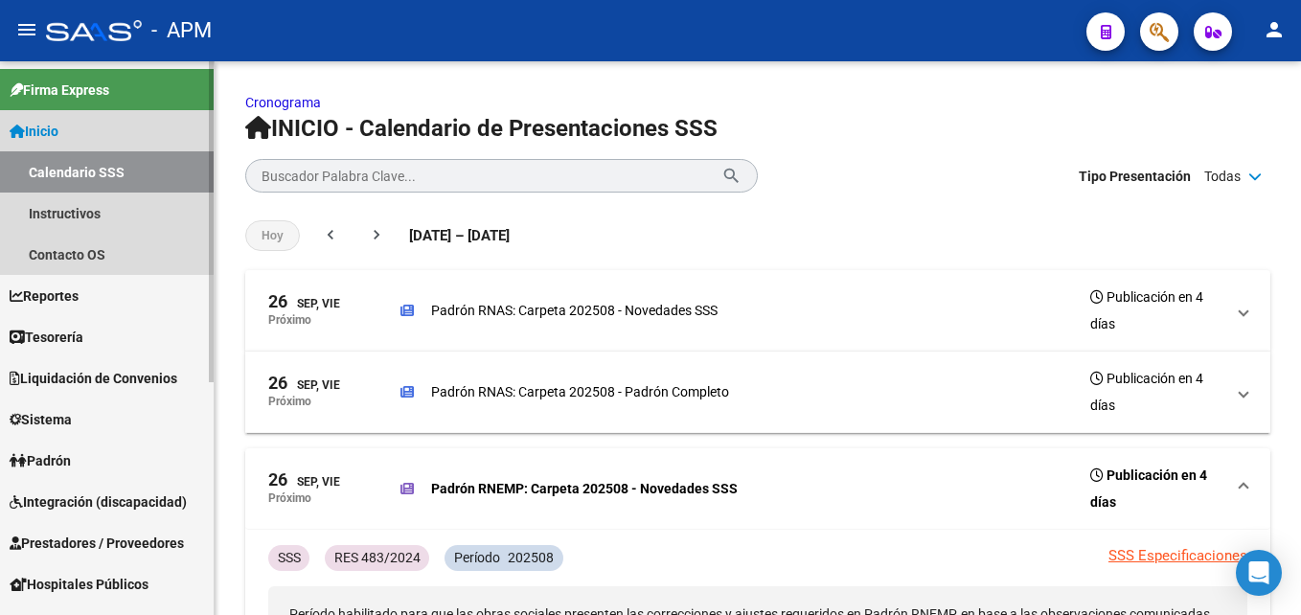
click at [58, 127] on span "Inicio" at bounding box center [34, 131] width 49 height 21
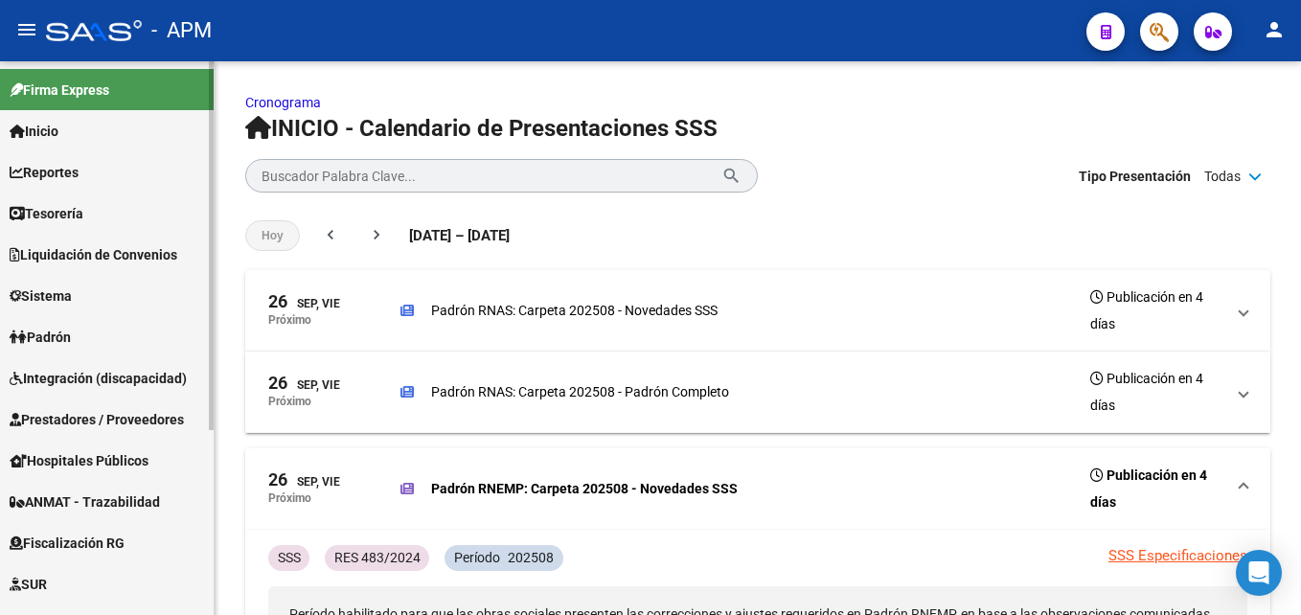
click at [58, 131] on span "Inicio" at bounding box center [34, 131] width 49 height 21
